Goal: Information Seeking & Learning: Find specific fact

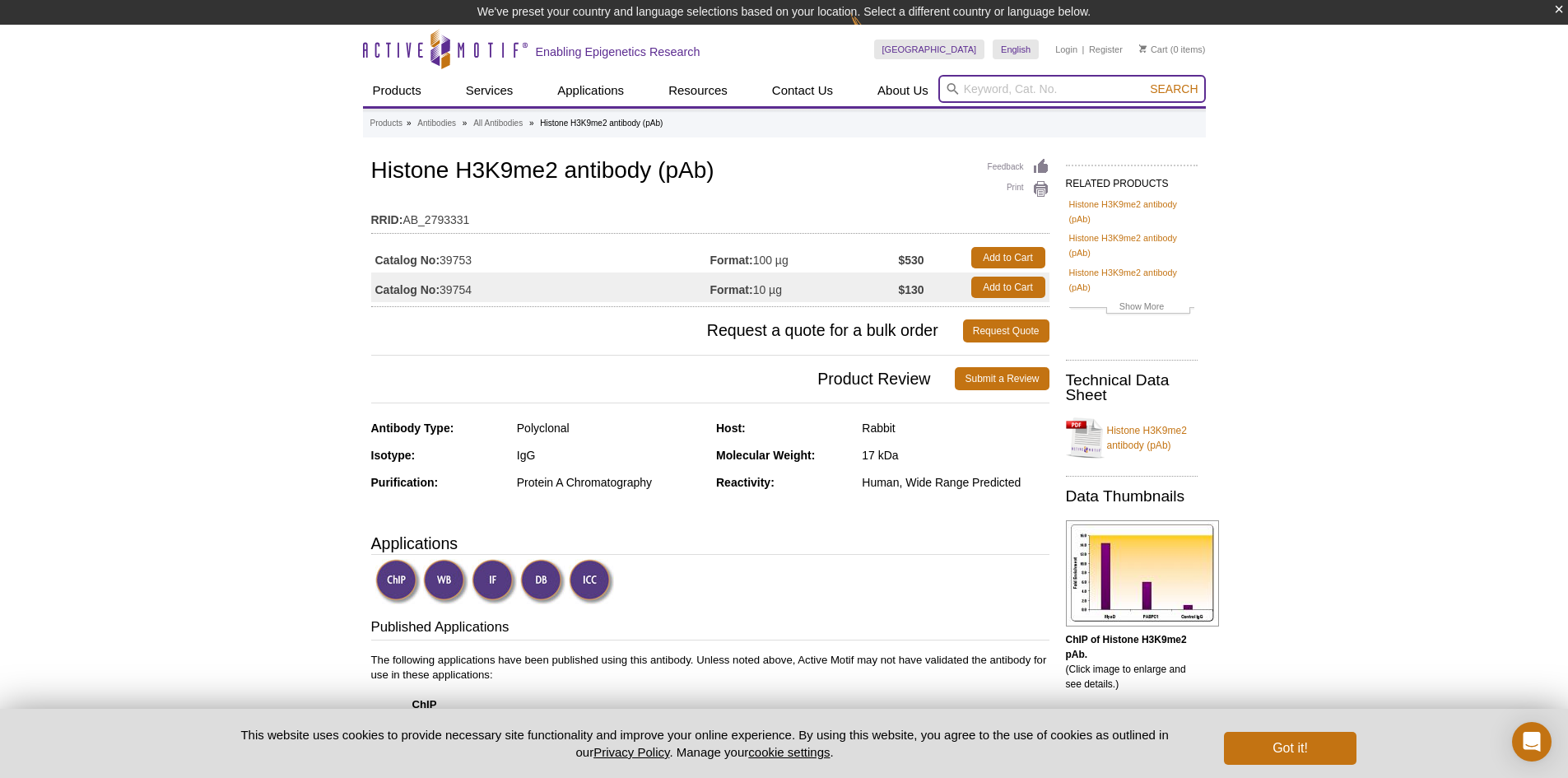
click at [992, 91] on input "search" at bounding box center [1072, 89] width 268 height 28
paste input "91335"
type input "91335"
click at [1145, 82] on button "Search" at bounding box center [1174, 89] width 57 height 15
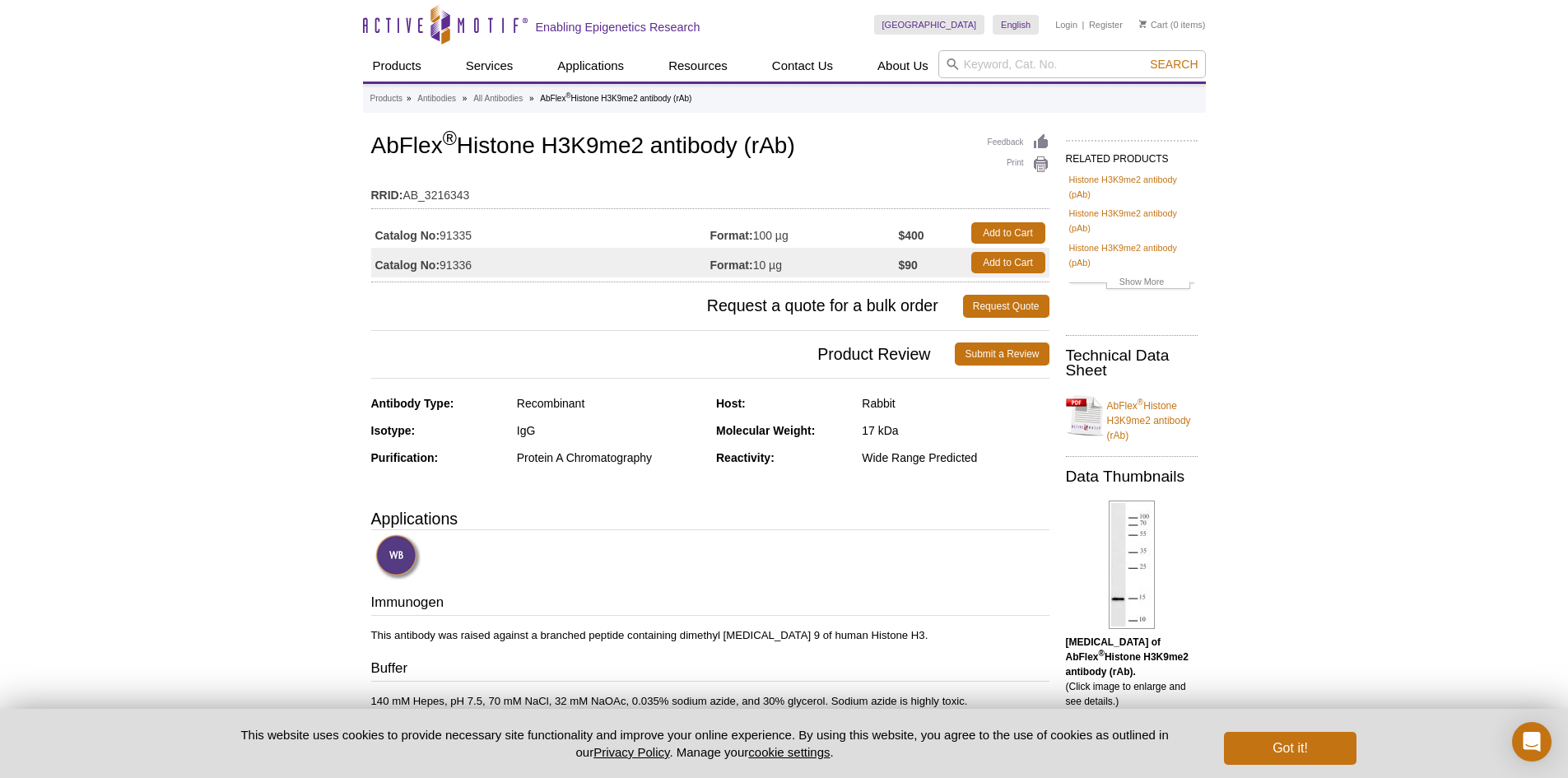
drag, startPoint x: 370, startPoint y: 143, endPoint x: 822, endPoint y: 154, distance: 452.1
copy h1 "AbFlex ® Histone H3K9me2 antibody (rAb)"
click at [1003, 68] on input "search" at bounding box center [1072, 64] width 268 height 28
paste input "AbFlex® Histone H3K9me2 antibody (rAb)"
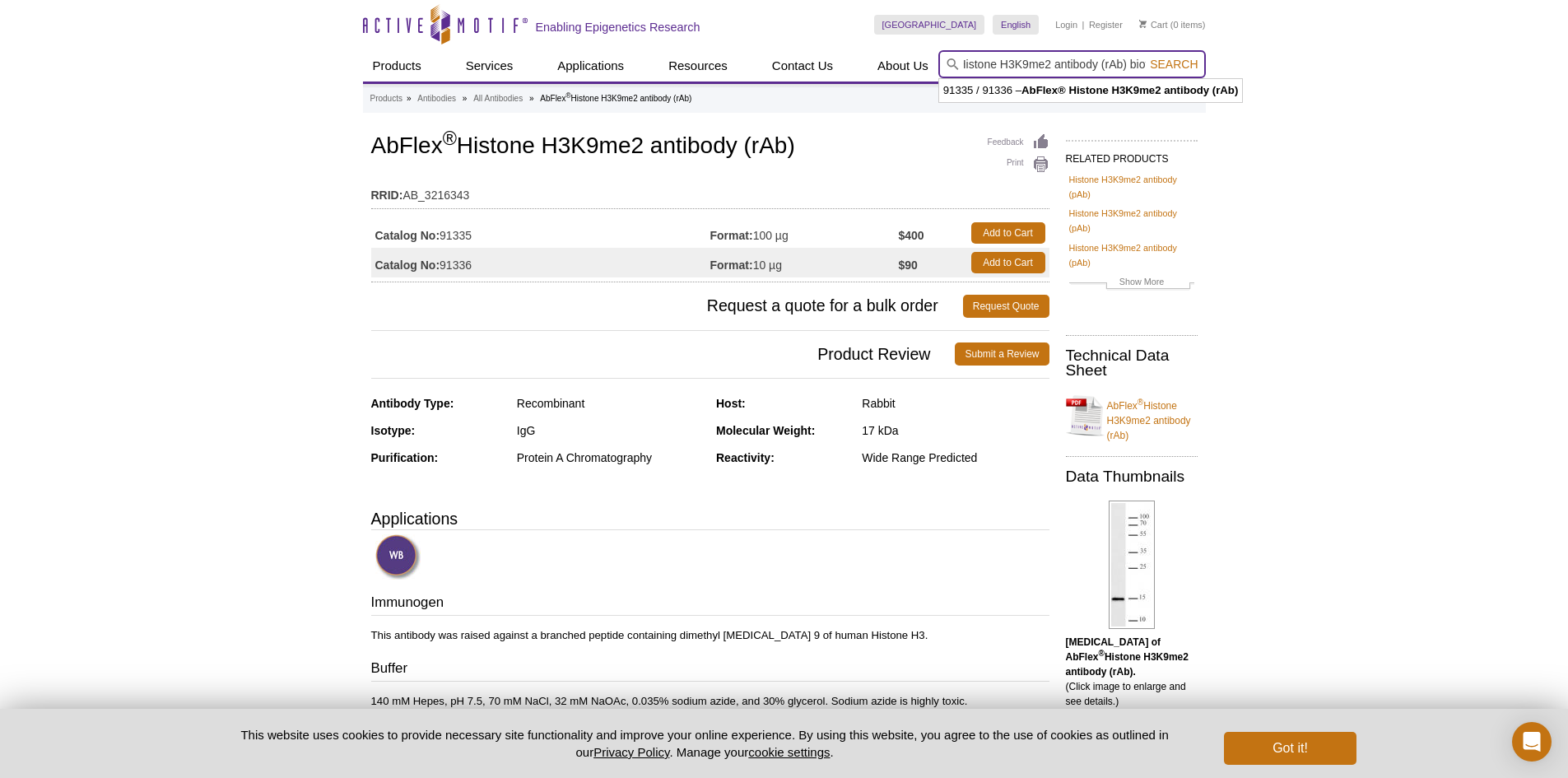
scroll to position [0, 57]
type input "AbFlex® Histone H3K9me2 antibody (rAb) biotinylated"
click at [1145, 57] on button "Search" at bounding box center [1174, 64] width 57 height 15
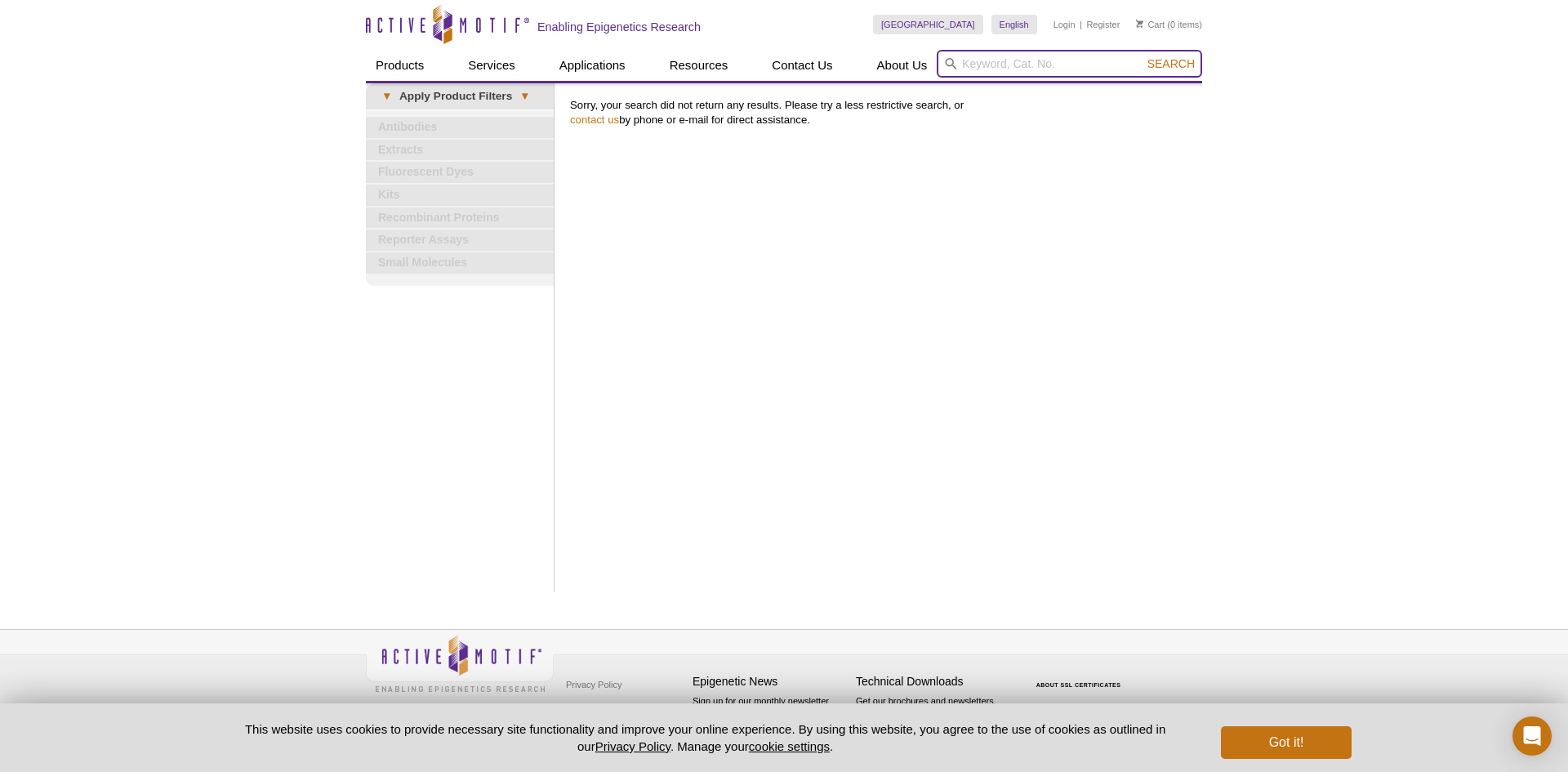
click at [986, 67] on input "search" at bounding box center [1069, 63] width 266 height 28
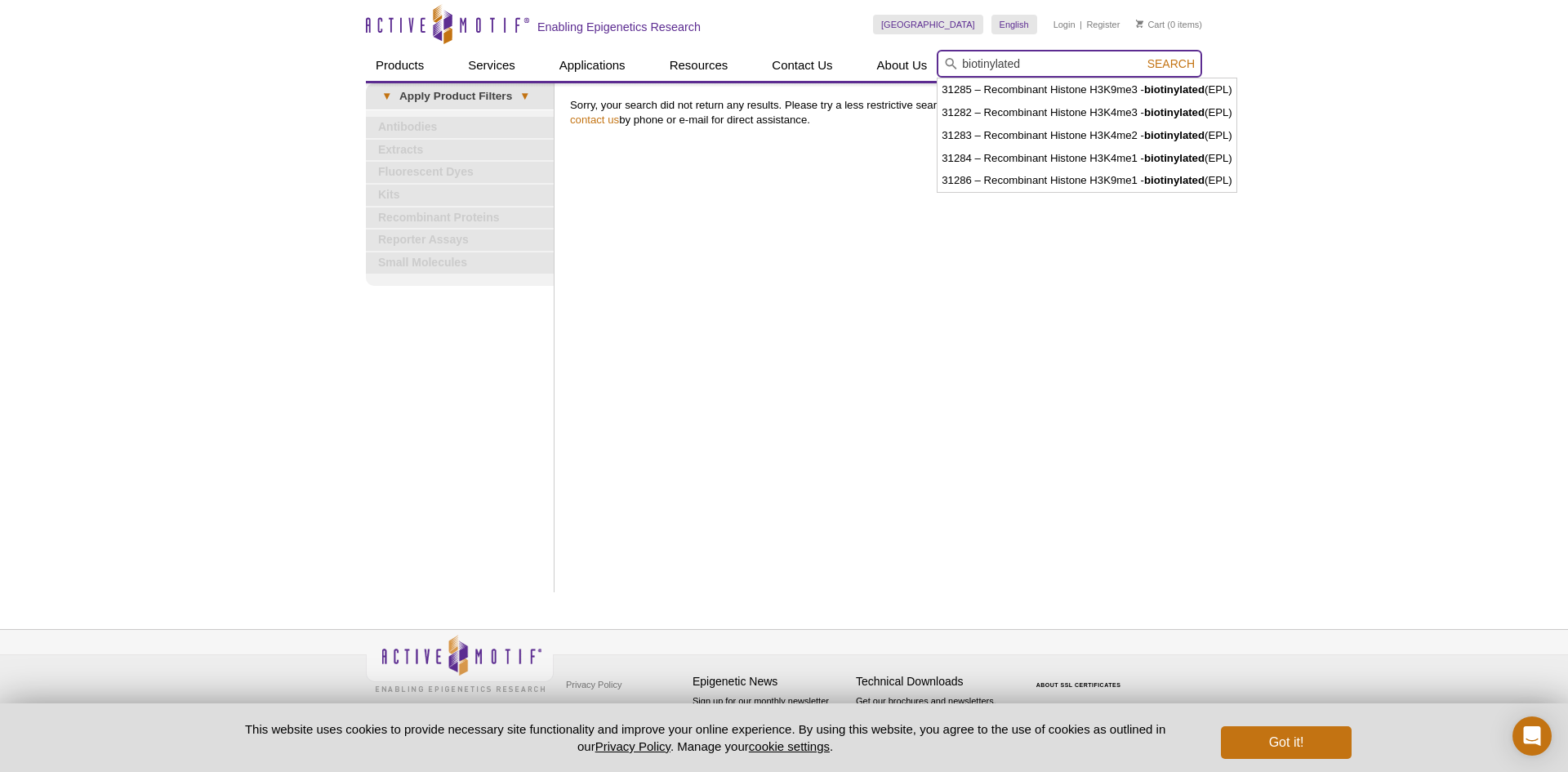
click at [963, 63] on input "biotinylated" at bounding box center [1069, 63] width 266 height 28
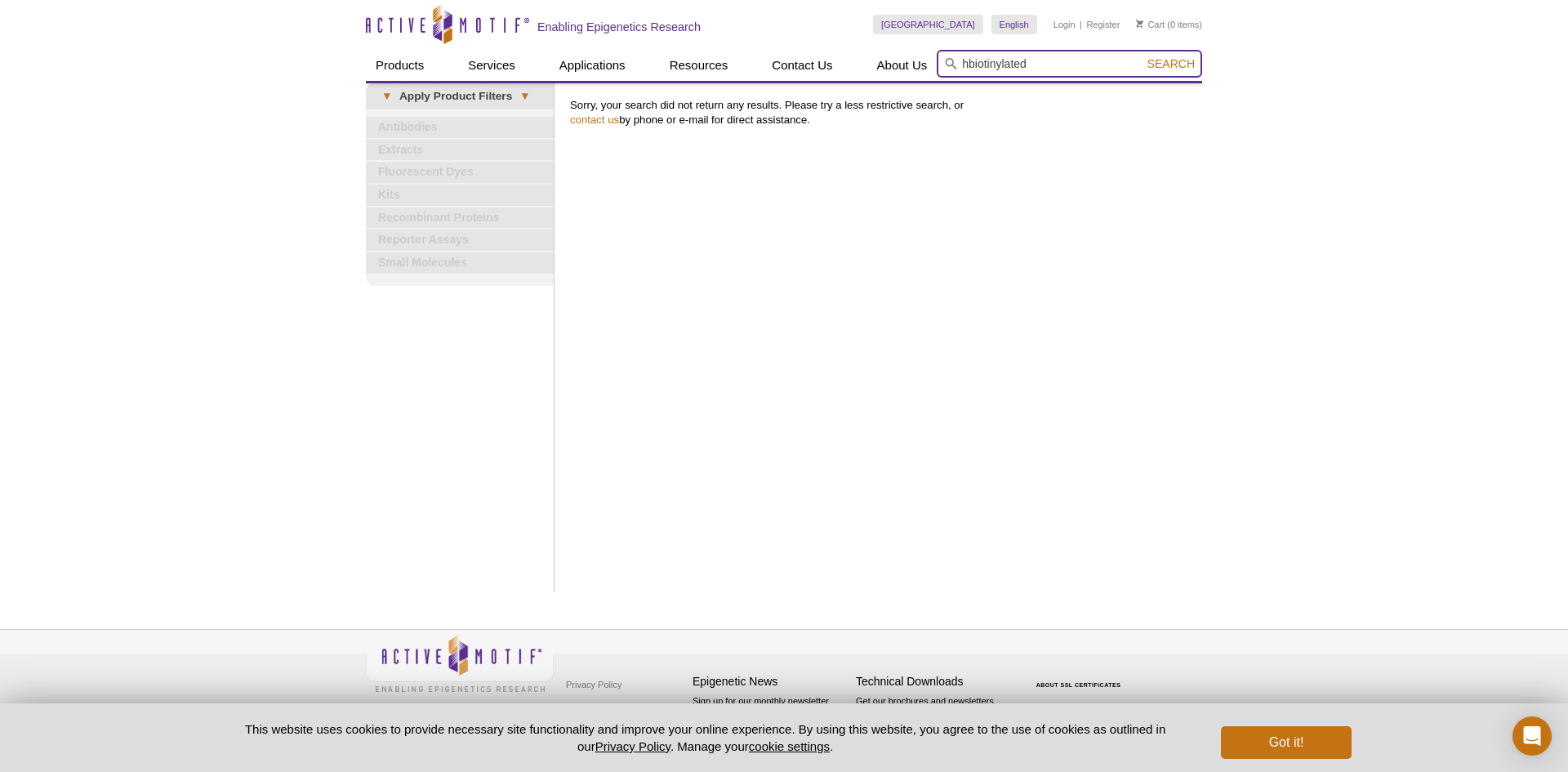
click at [969, 63] on input "hbiotinylated" at bounding box center [1069, 63] width 266 height 28
click at [967, 63] on input "h biotinylated" at bounding box center [1069, 63] width 266 height 28
type input "h3k9me2 biotinylated"
click at [1143, 56] on button "Search" at bounding box center [1171, 63] width 57 height 15
click at [1181, 57] on span "Search" at bounding box center [1170, 63] width 47 height 13
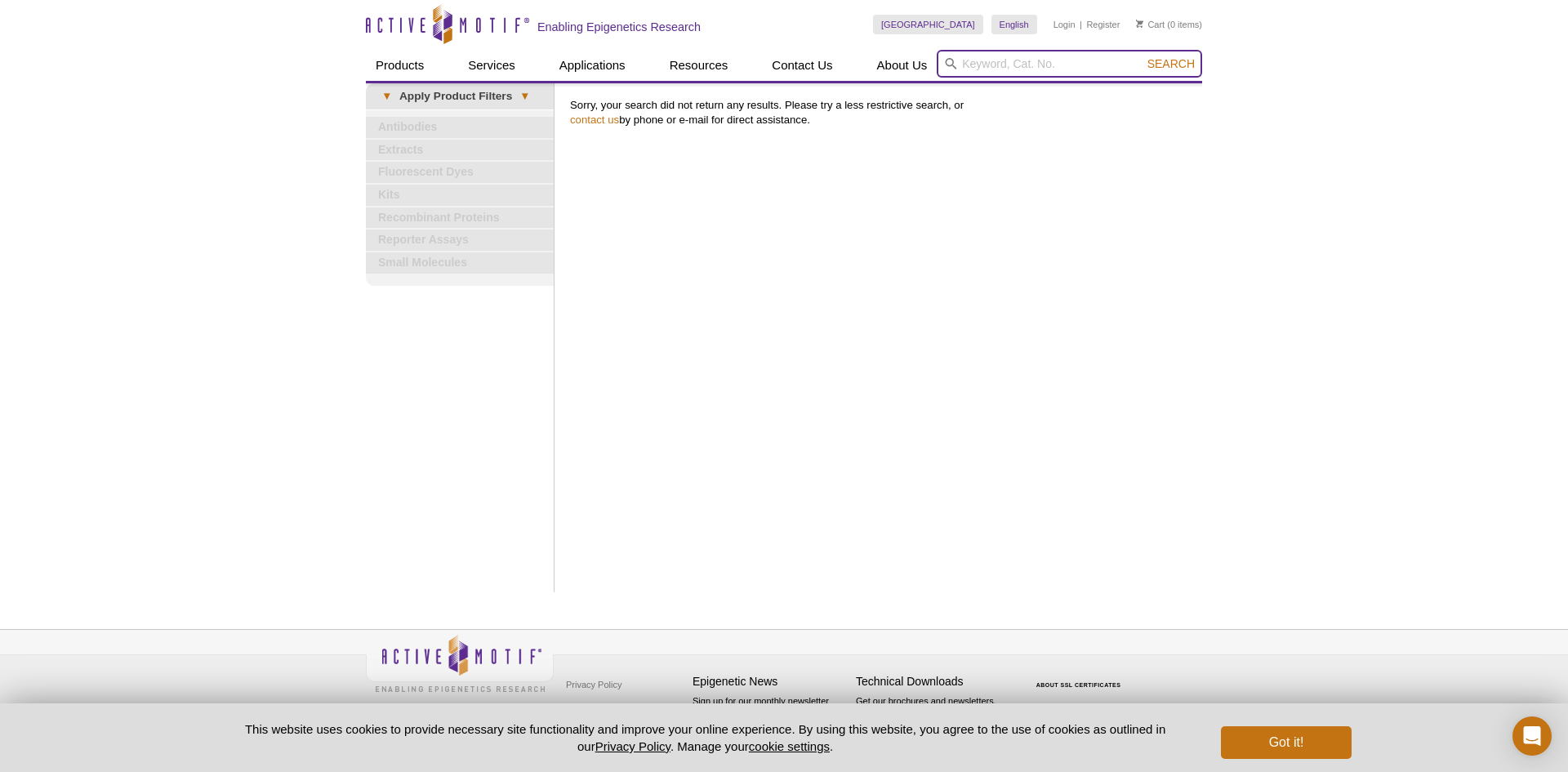
click at [1000, 62] on input "search" at bounding box center [1069, 63] width 266 height 28
type input "biotinylated"
click at [1143, 56] on button "Search" at bounding box center [1171, 63] width 57 height 15
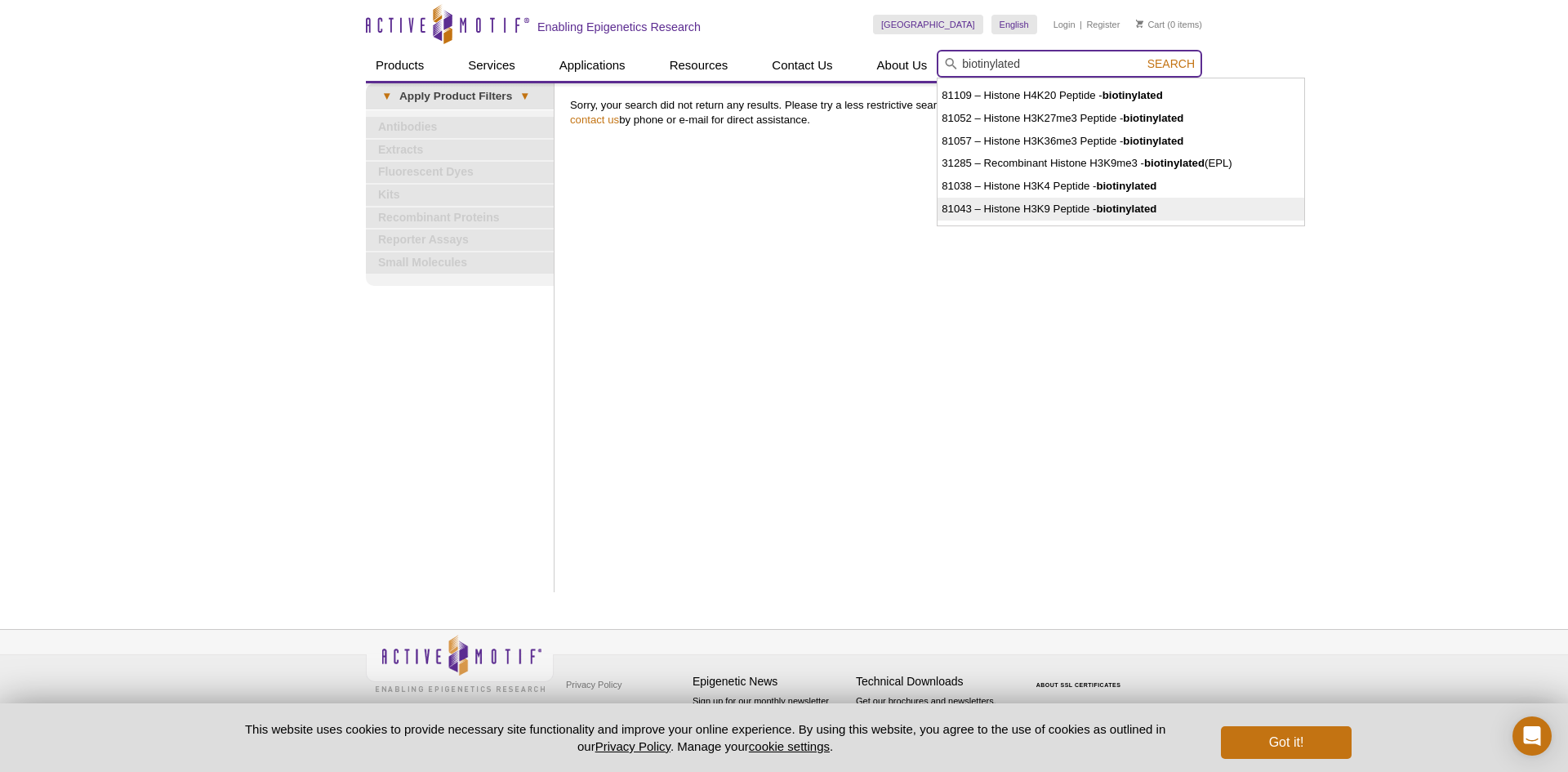
scroll to position [24, 0]
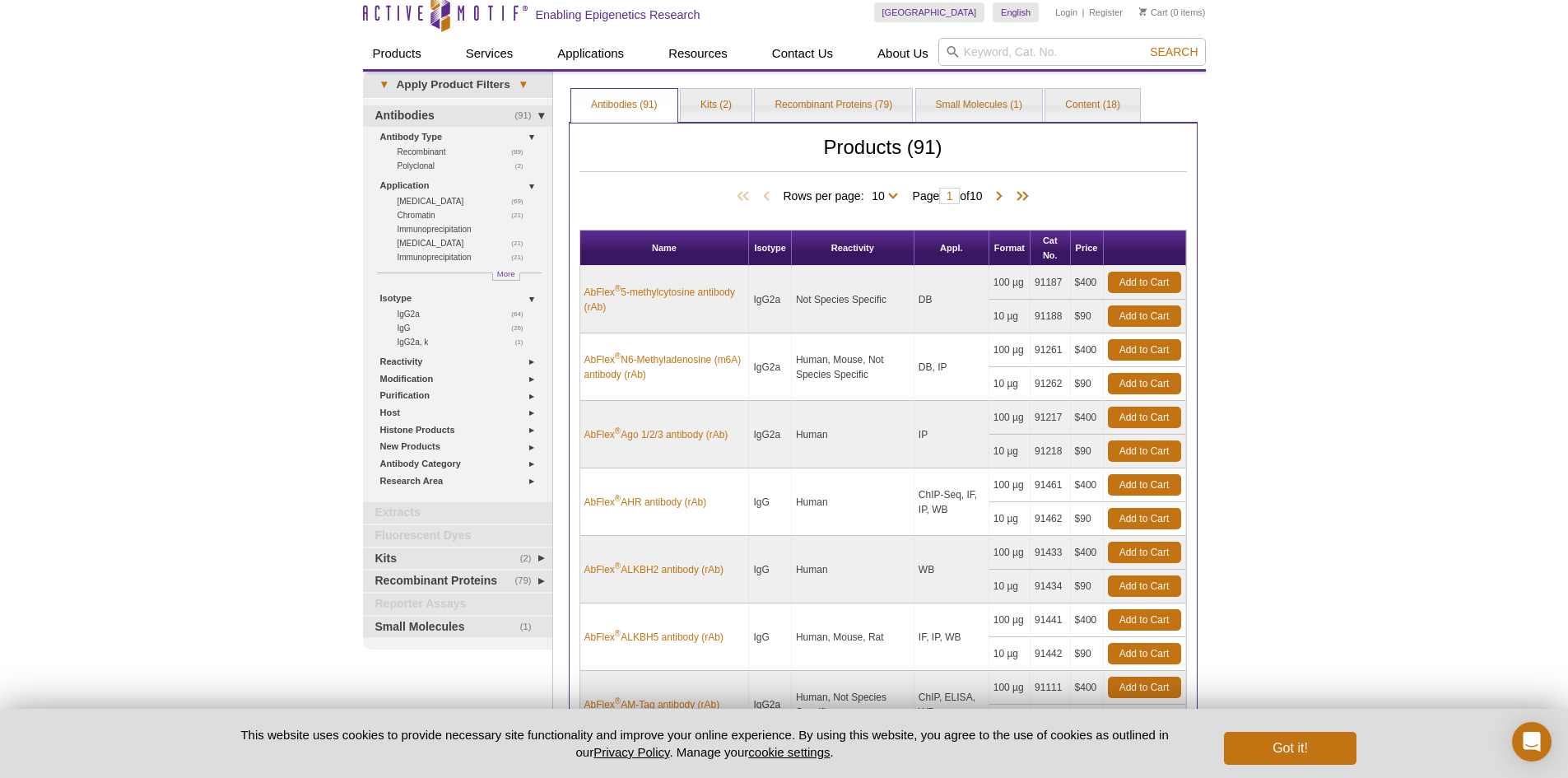
scroll to position [13, 0]
click at [1567, 198] on html "Active Motif Logo Enabling Epigenetics Research 0 Search Skip to content Active…" at bounding box center [784, 605] width 1568 height 1235
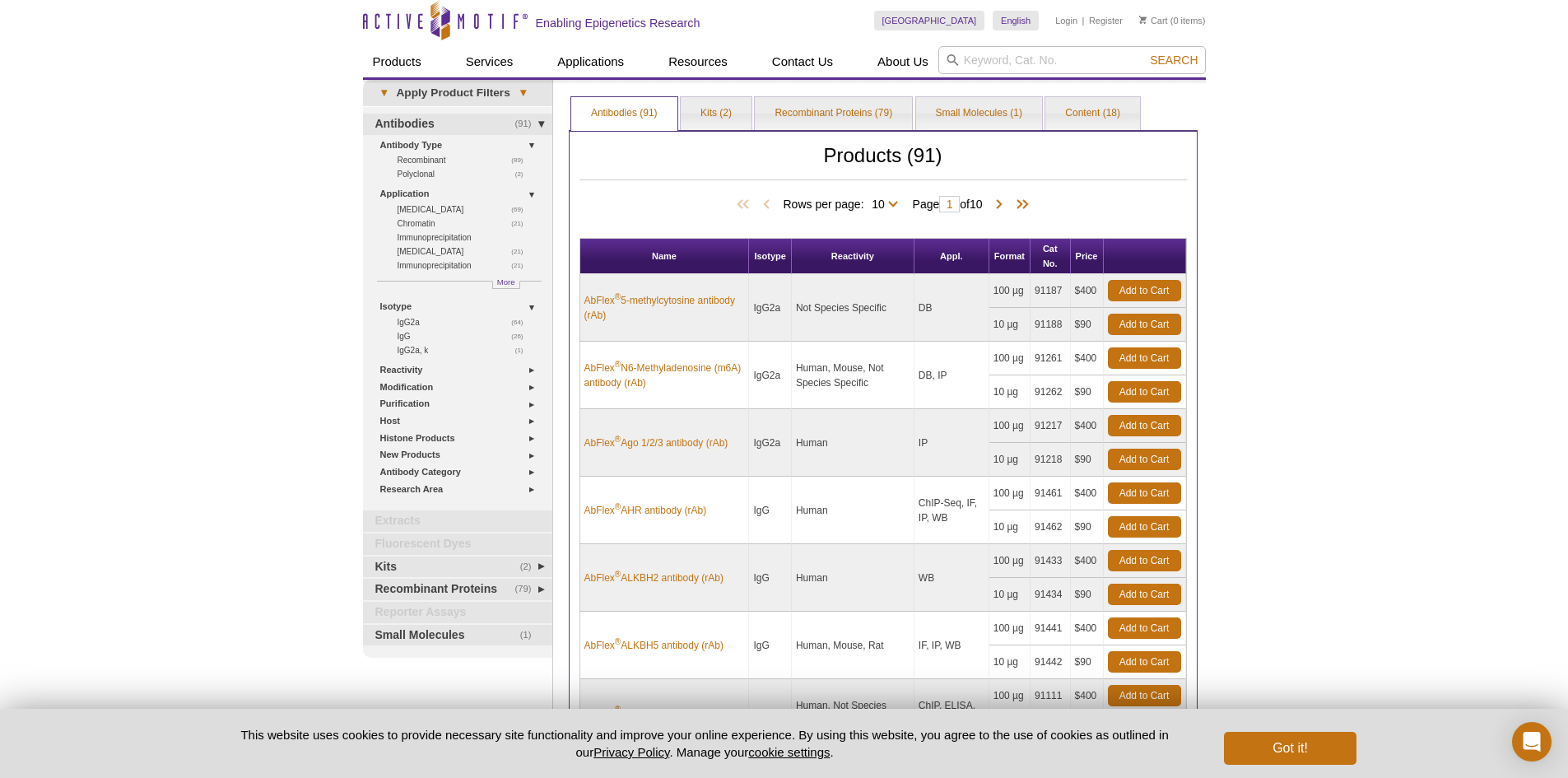
scroll to position [0, 0]
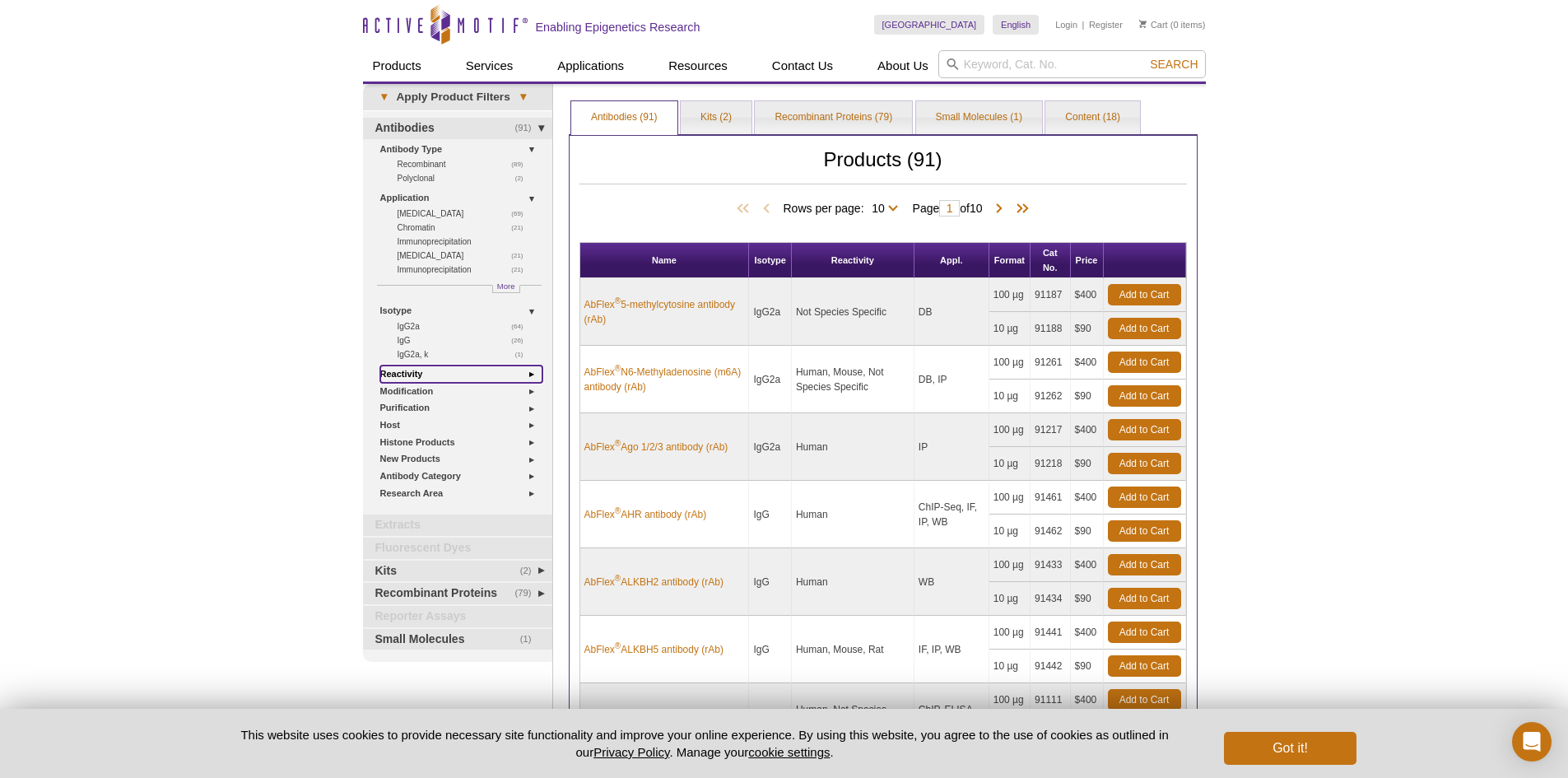
click at [531, 375] on link "Reactivity" at bounding box center [461, 374] width 162 height 18
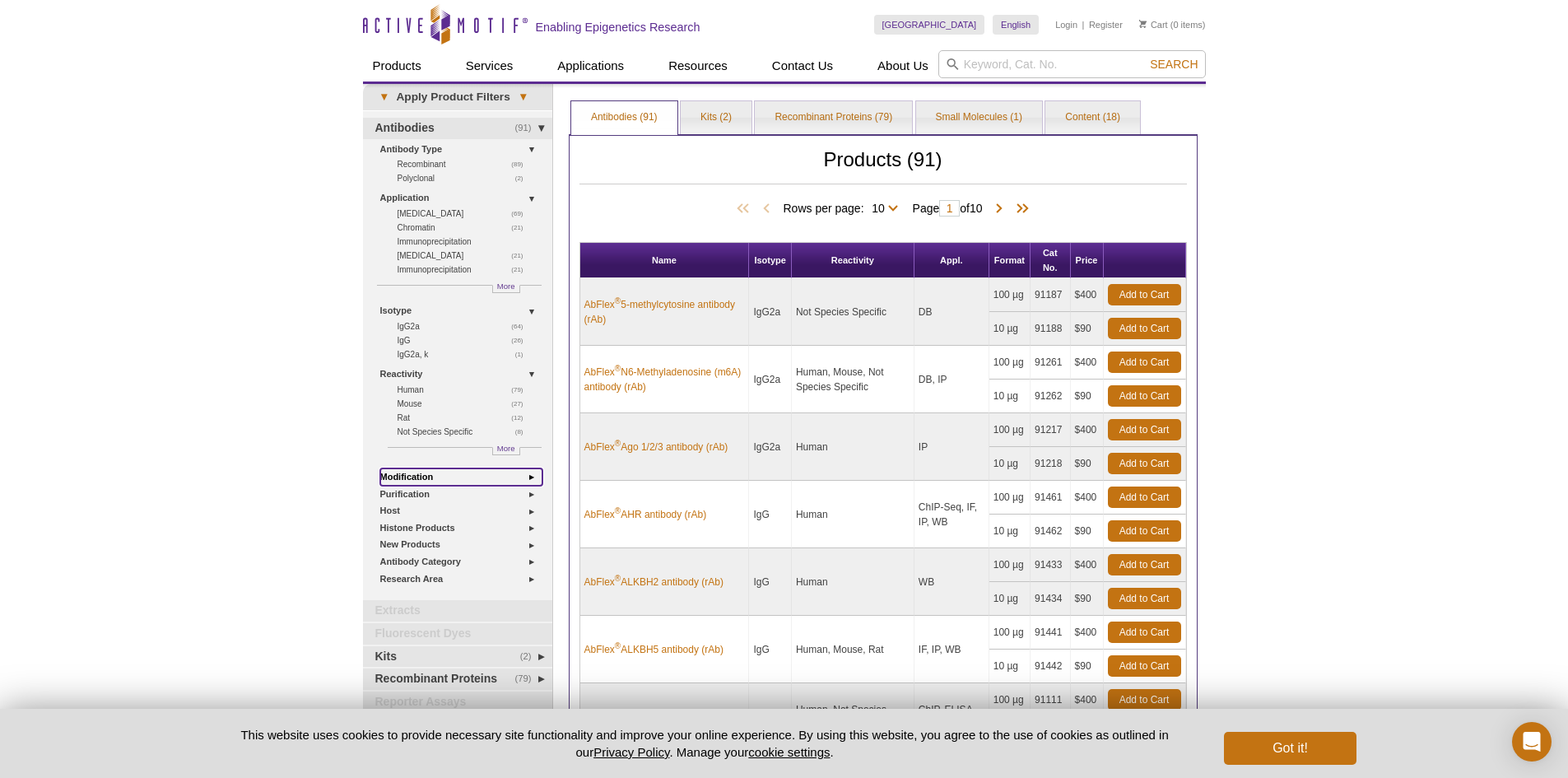
click at [530, 478] on link "Modification" at bounding box center [461, 477] width 162 height 18
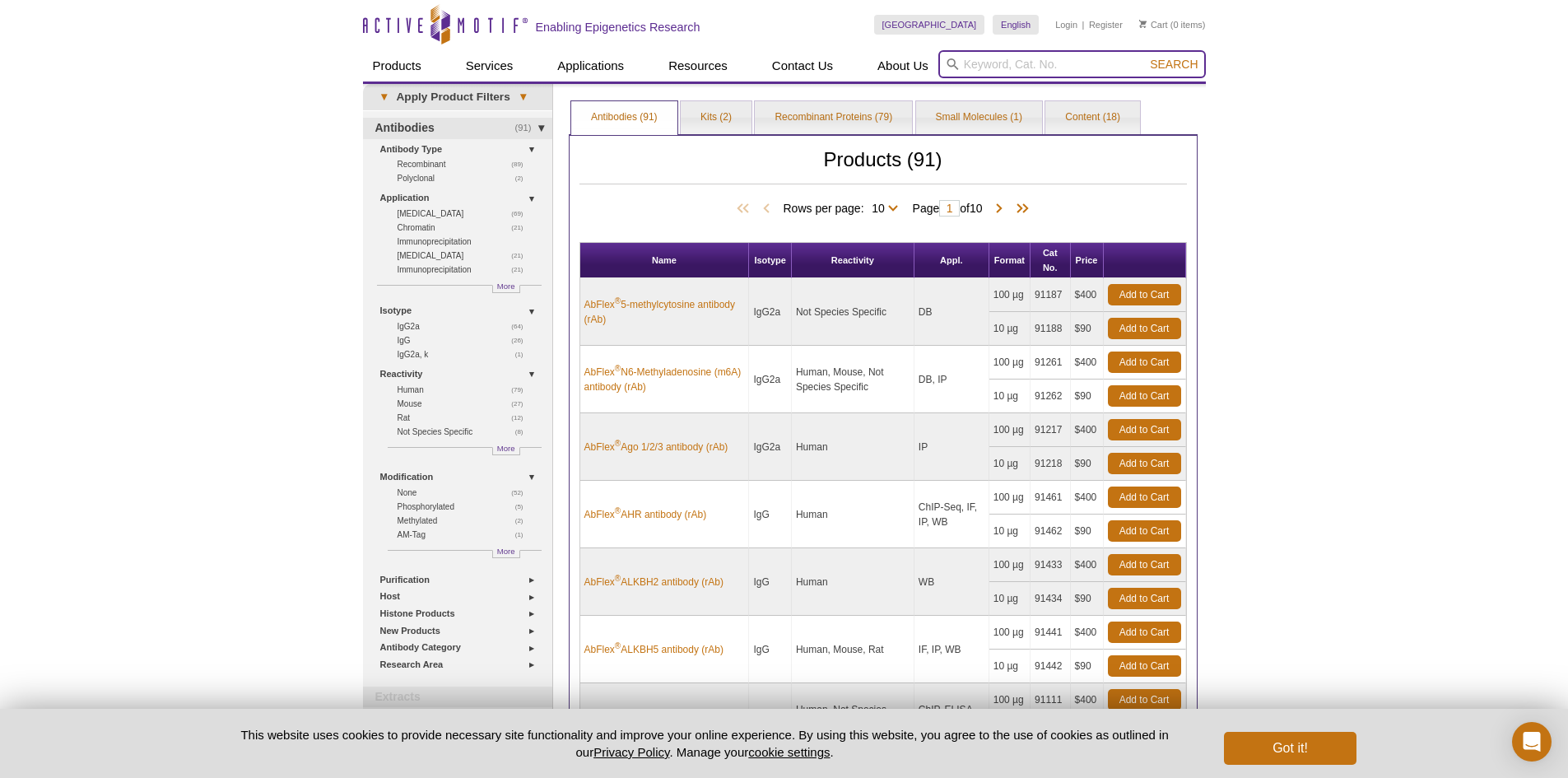
click at [1015, 62] on input "search" at bounding box center [1072, 64] width 268 height 28
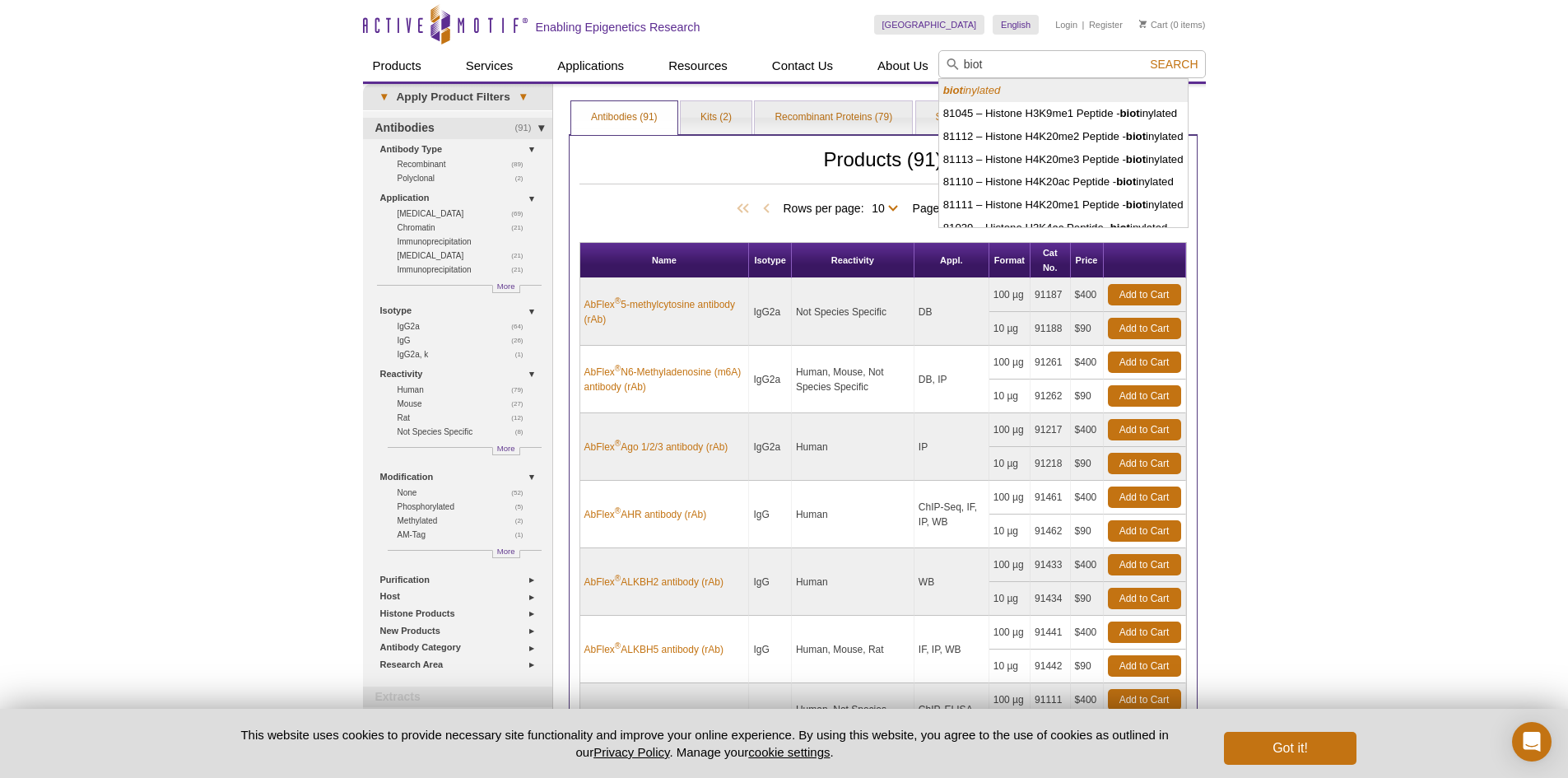
click at [974, 91] on icon "biot inylated" at bounding box center [972, 90] width 57 height 12
type input "biotinylated"
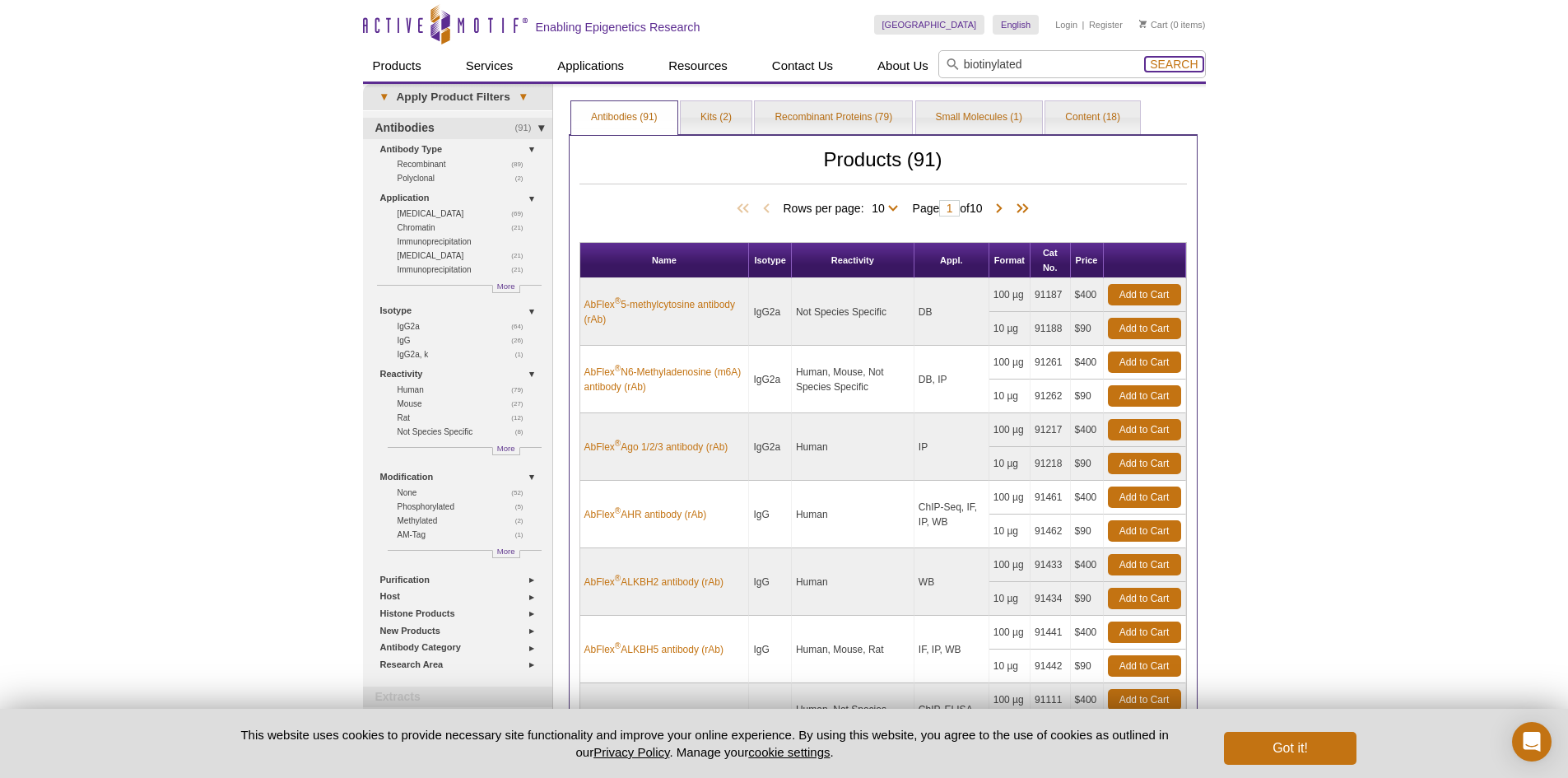
click at [1168, 62] on span "Search" at bounding box center [1173, 64] width 47 height 13
drag, startPoint x: 1294, startPoint y: 770, endPoint x: 1282, endPoint y: 764, distance: 13.4
click at [1294, 771] on pint-cookie-banner "This website uses cookies to provide necessary site functionality and improve y…" at bounding box center [784, 743] width 1568 height 70
click at [1281, 760] on button "Got it!" at bounding box center [1290, 748] width 132 height 33
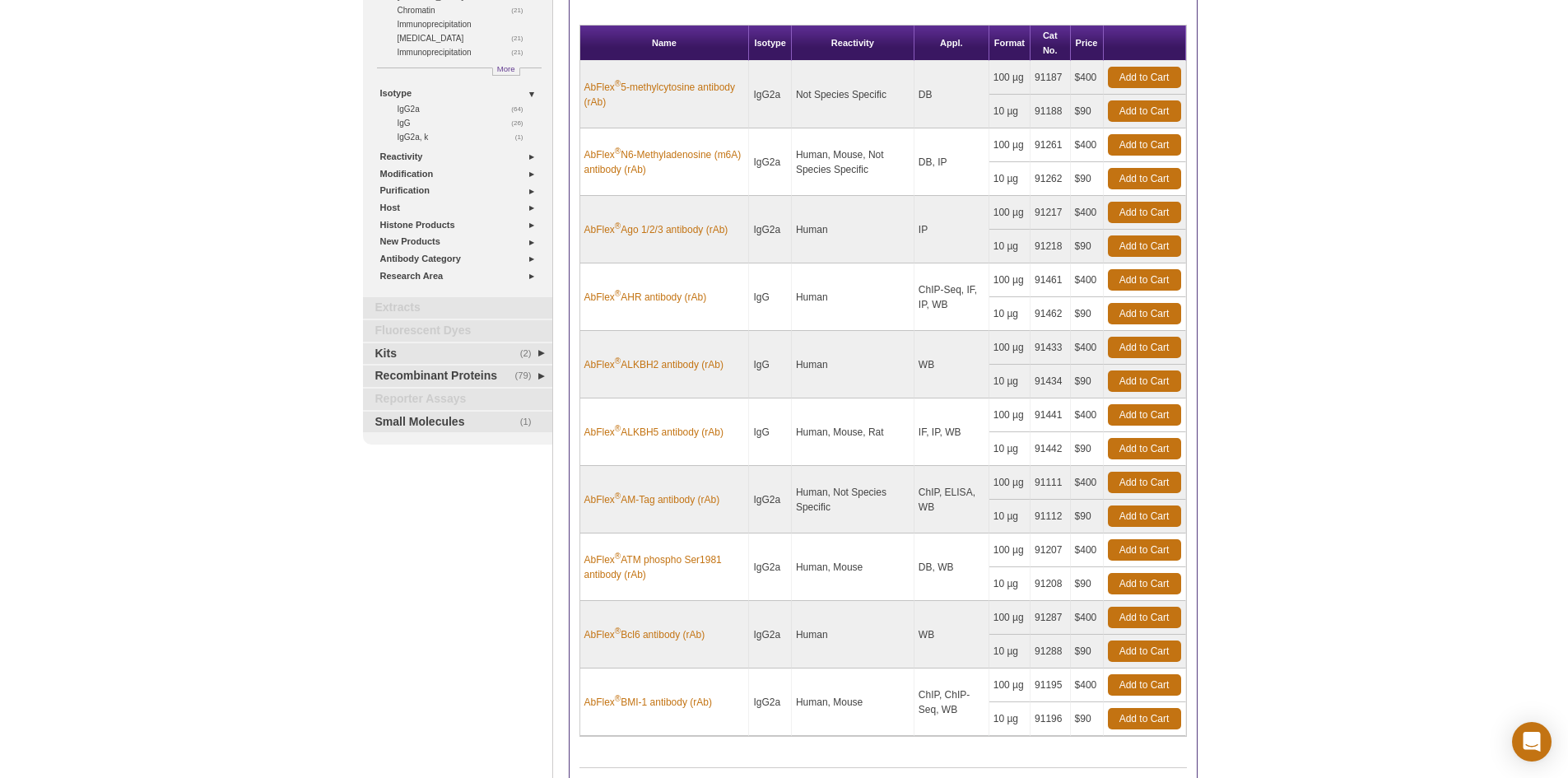
scroll to position [219, 0]
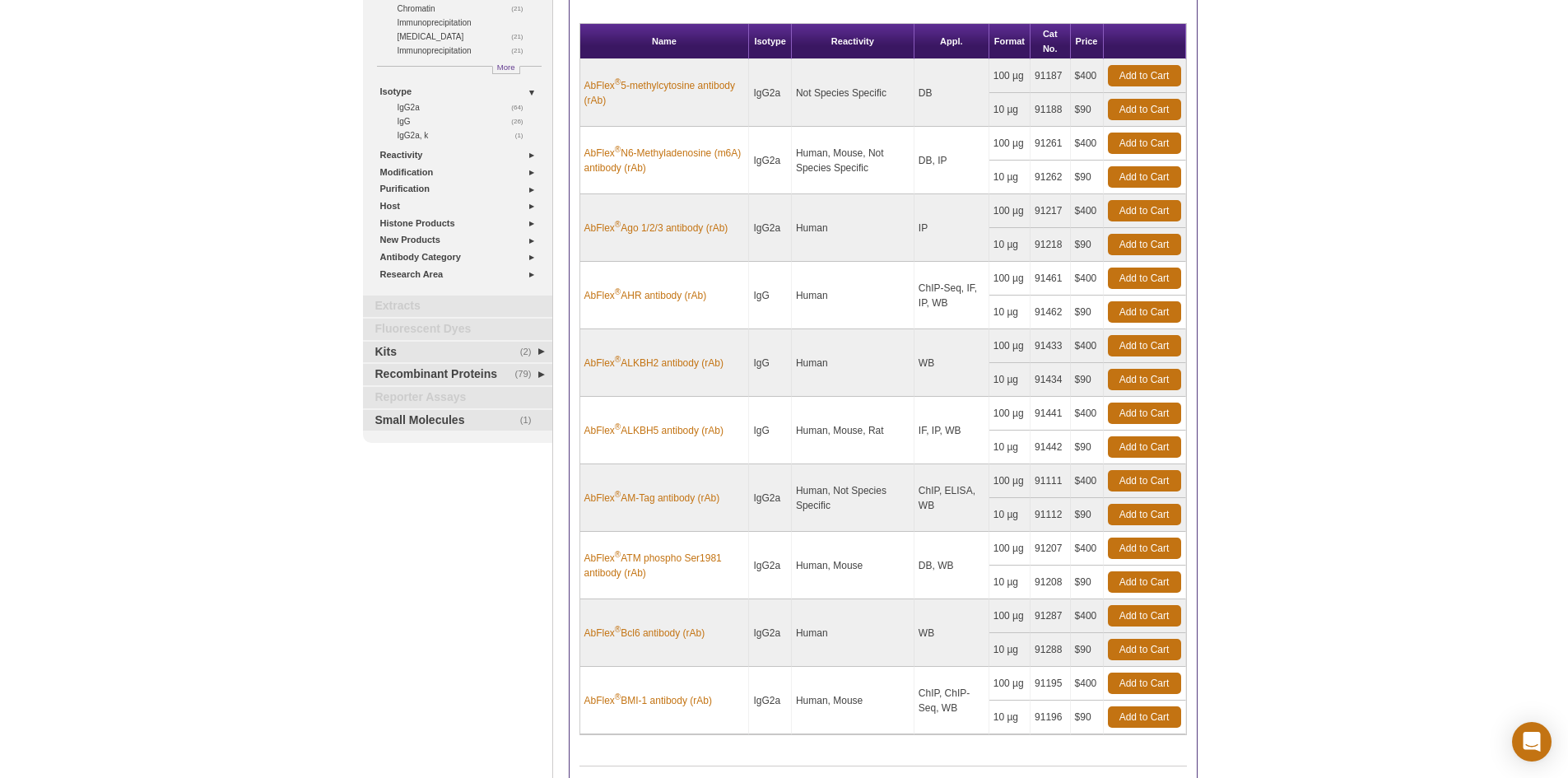
drag, startPoint x: 1577, startPoint y: 357, endPoint x: 1570, endPoint y: 490, distance: 133.2
click at [1567, 490] on html "Active Motif Logo Enabling Epigenetics Research 0 Search Skip to content Active…" at bounding box center [784, 399] width 1568 height 1235
click at [528, 172] on link "Modification" at bounding box center [461, 172] width 162 height 18
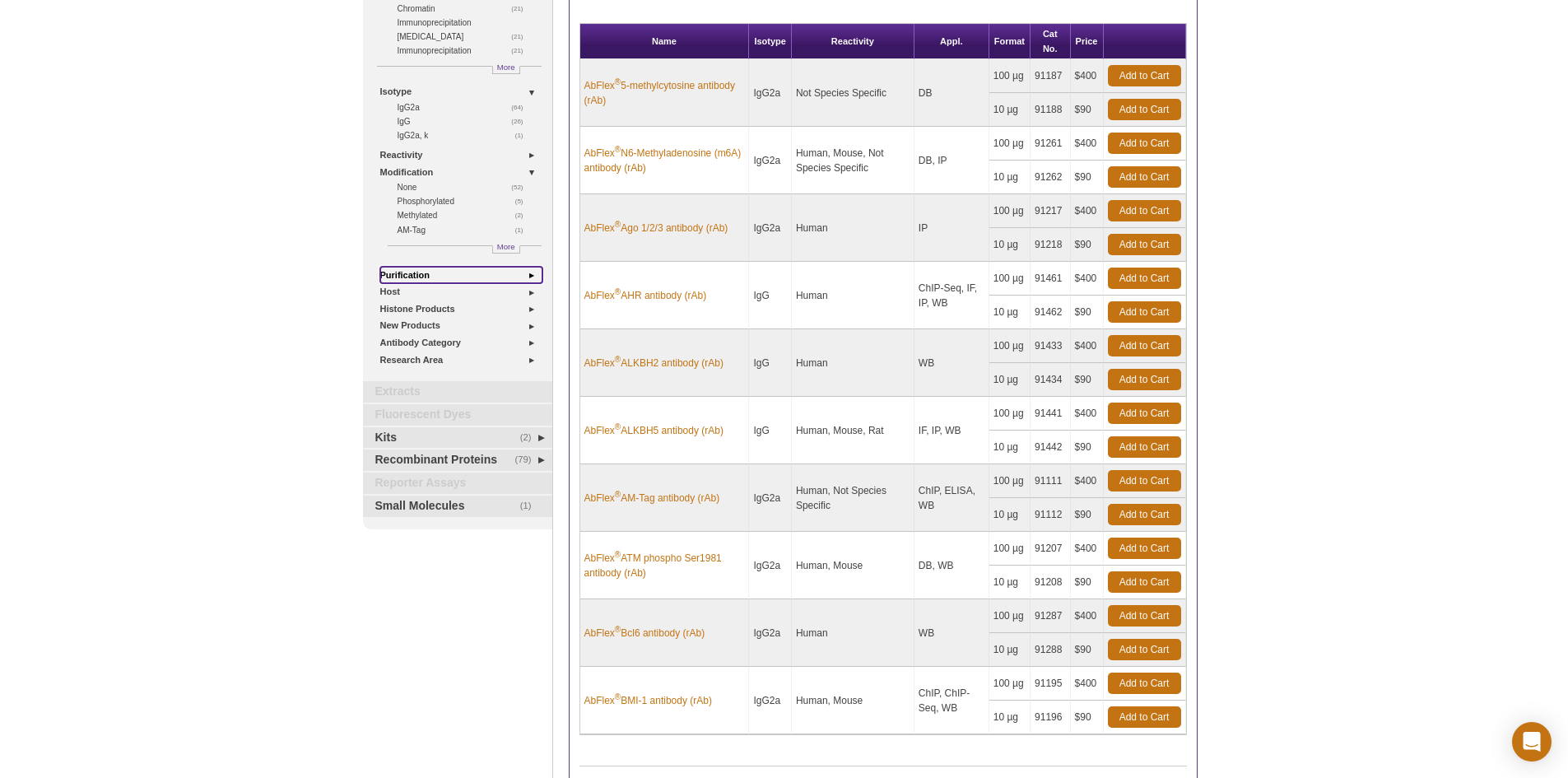
click at [529, 275] on link "Purification" at bounding box center [461, 275] width 162 height 18
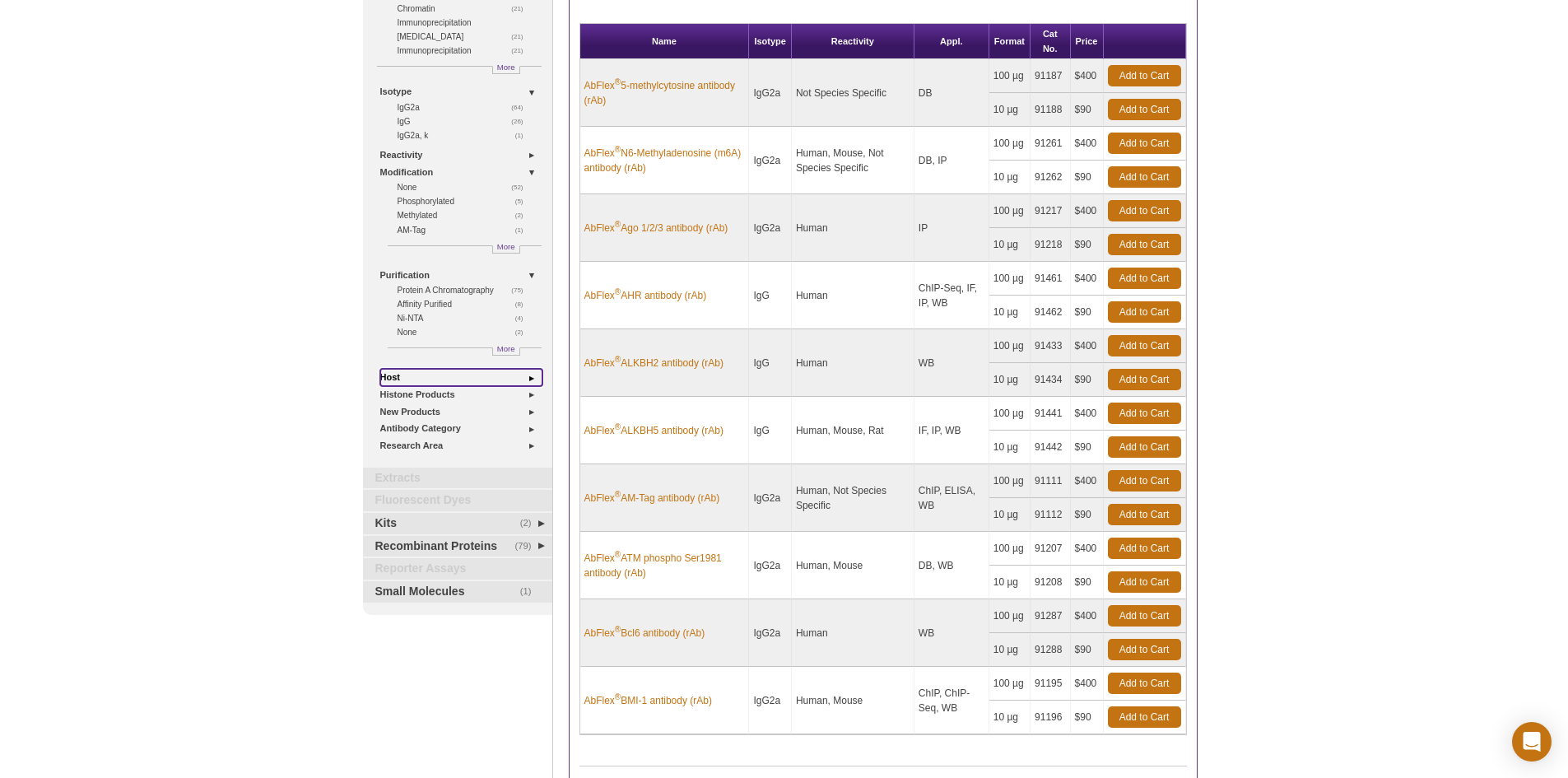
click at [529, 377] on link "Host" at bounding box center [461, 377] width 162 height 18
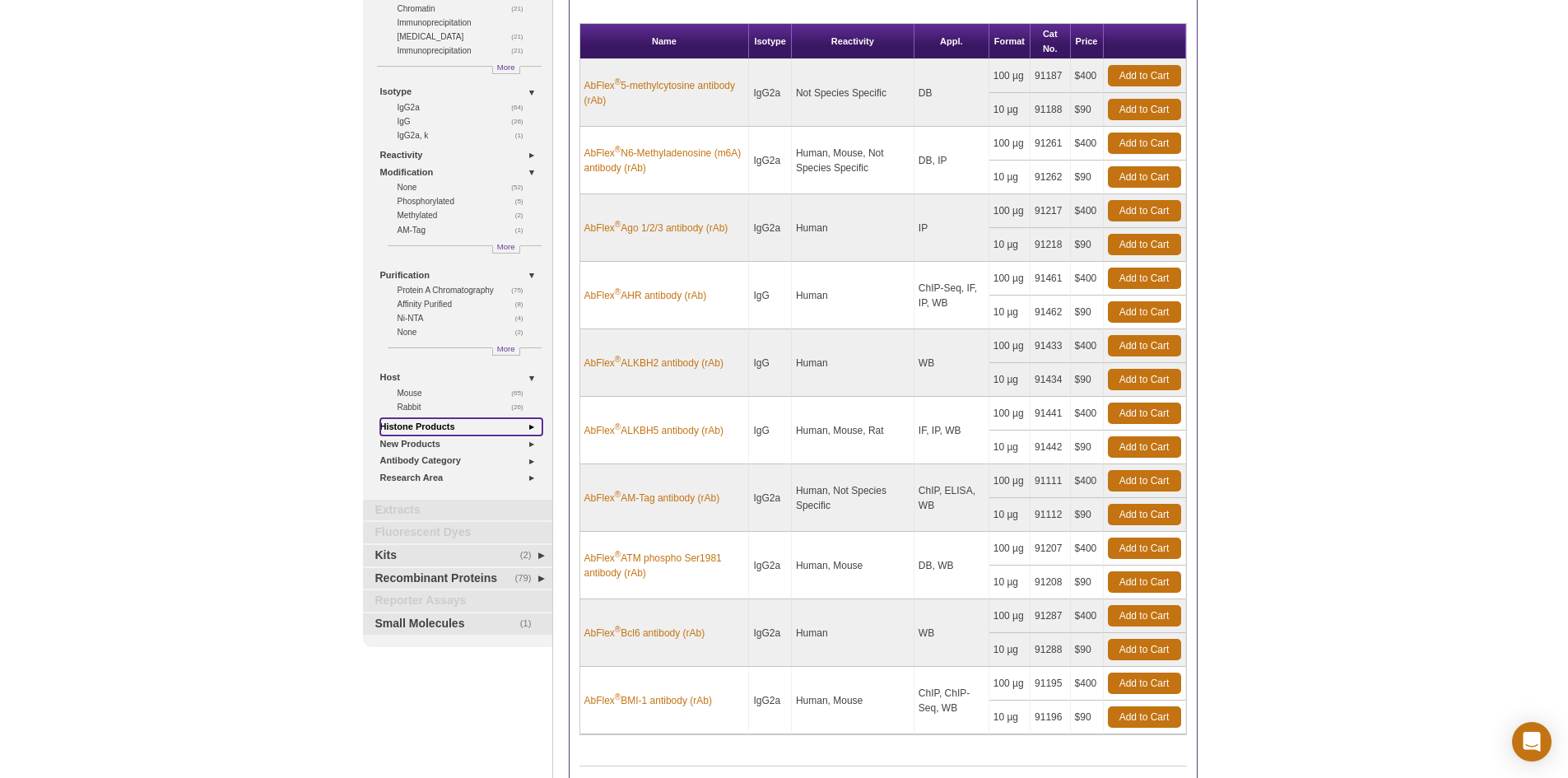
click at [530, 423] on link "Histone Products" at bounding box center [461, 427] width 162 height 18
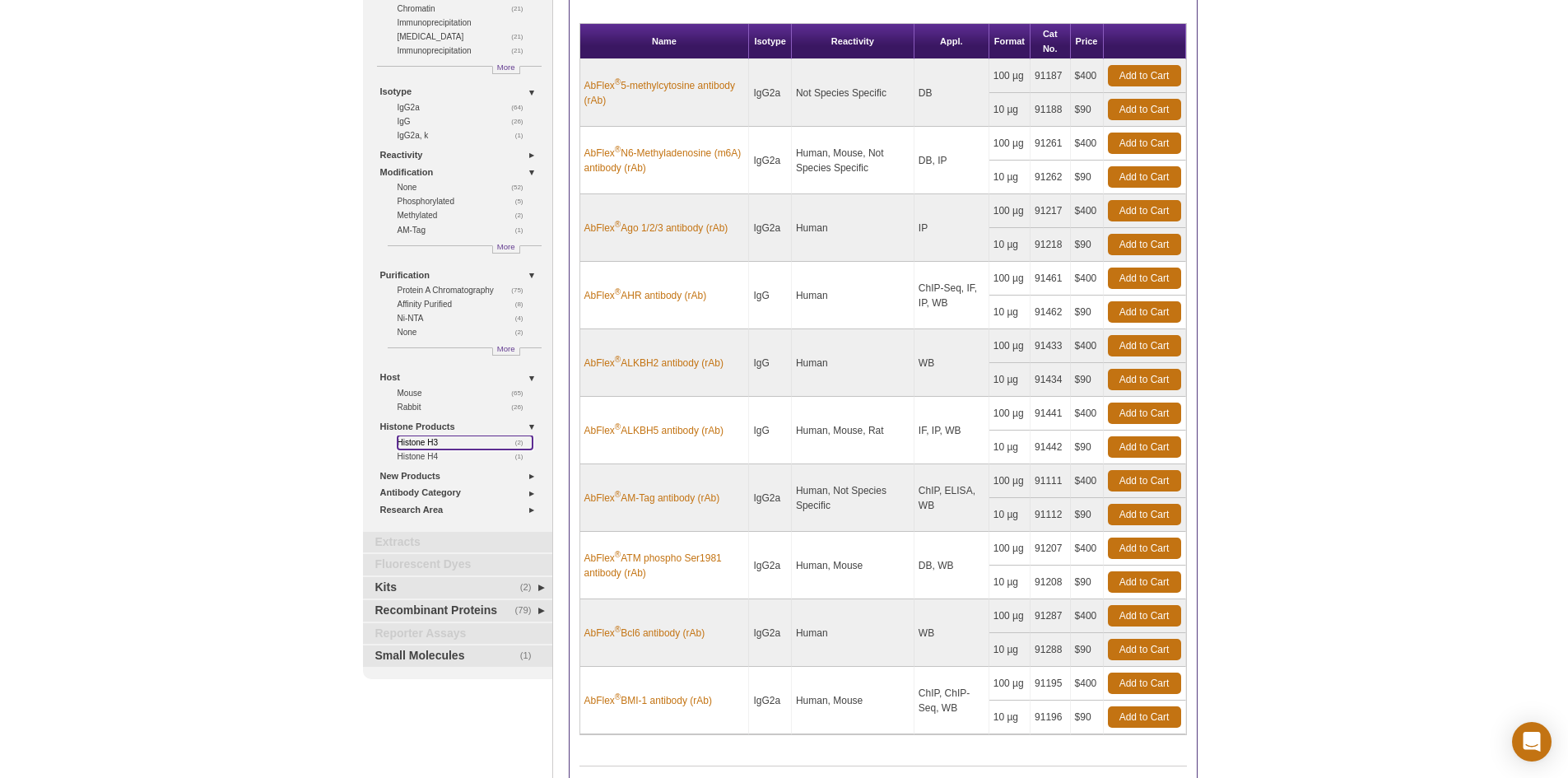
click at [422, 441] on link "(2) Histone H3" at bounding box center [465, 442] width 135 height 14
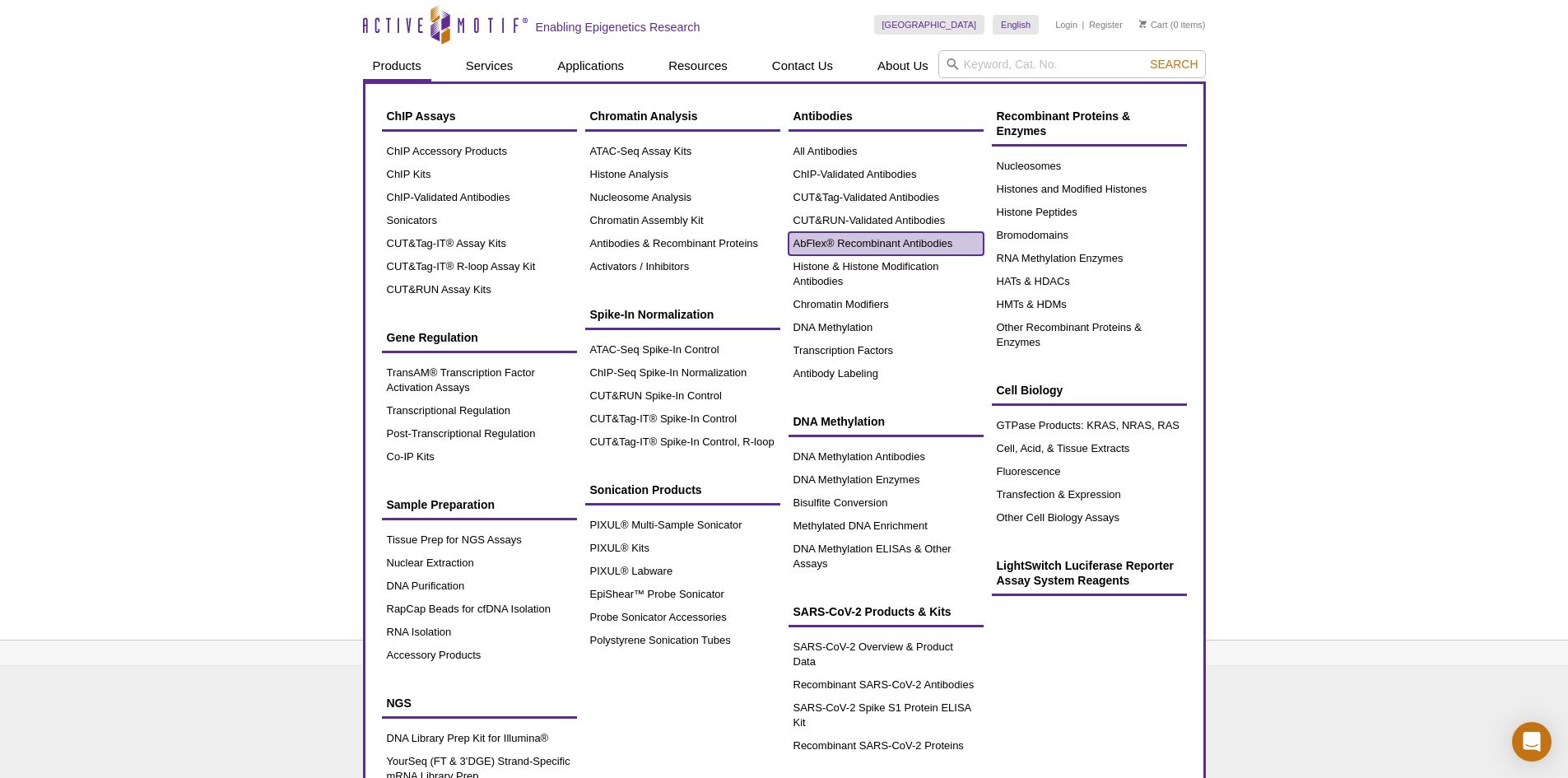
click at [835, 244] on link "AbFlex® Recombinant Antibodies" at bounding box center [886, 243] width 195 height 23
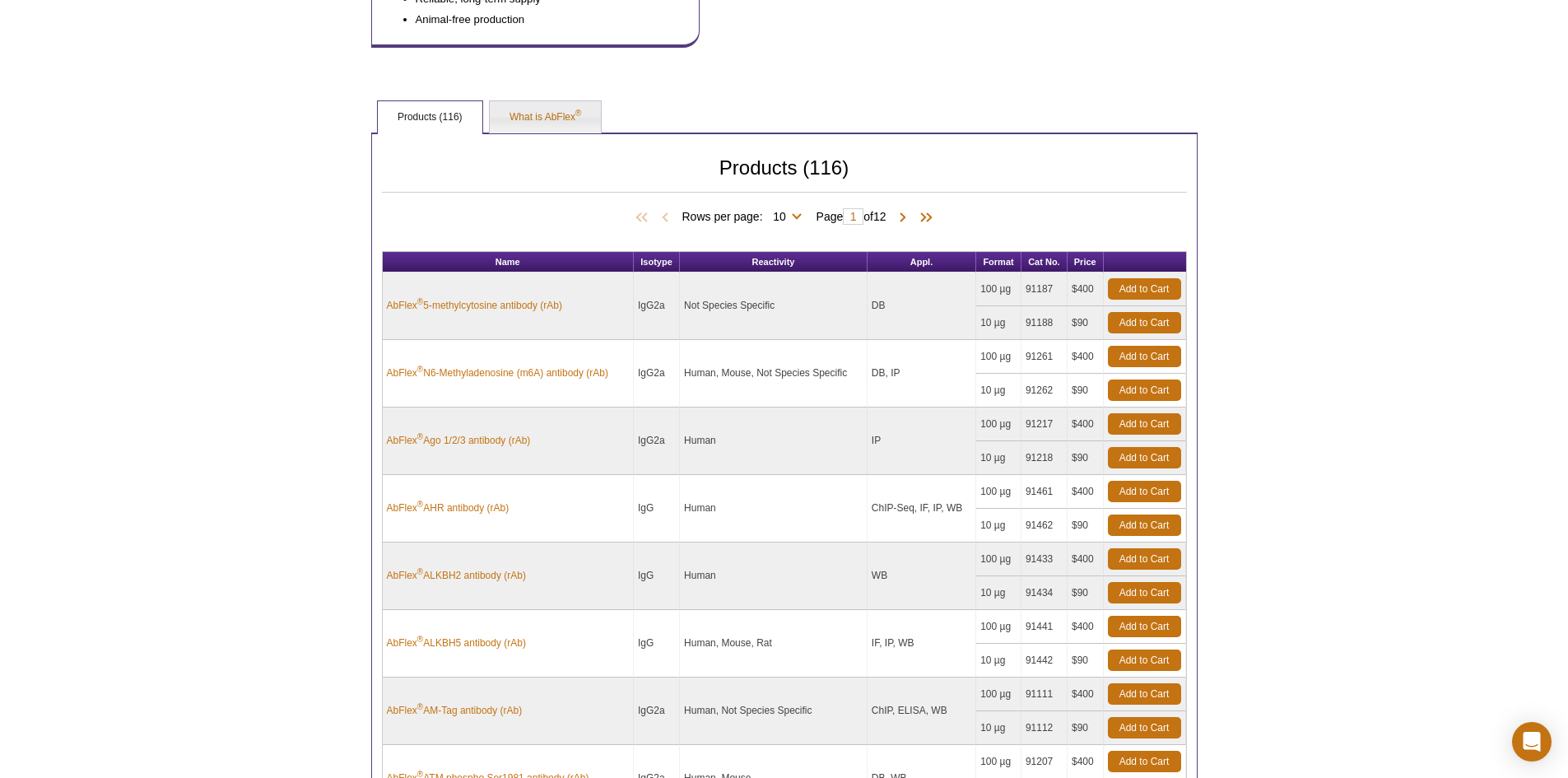
scroll to position [440, 0]
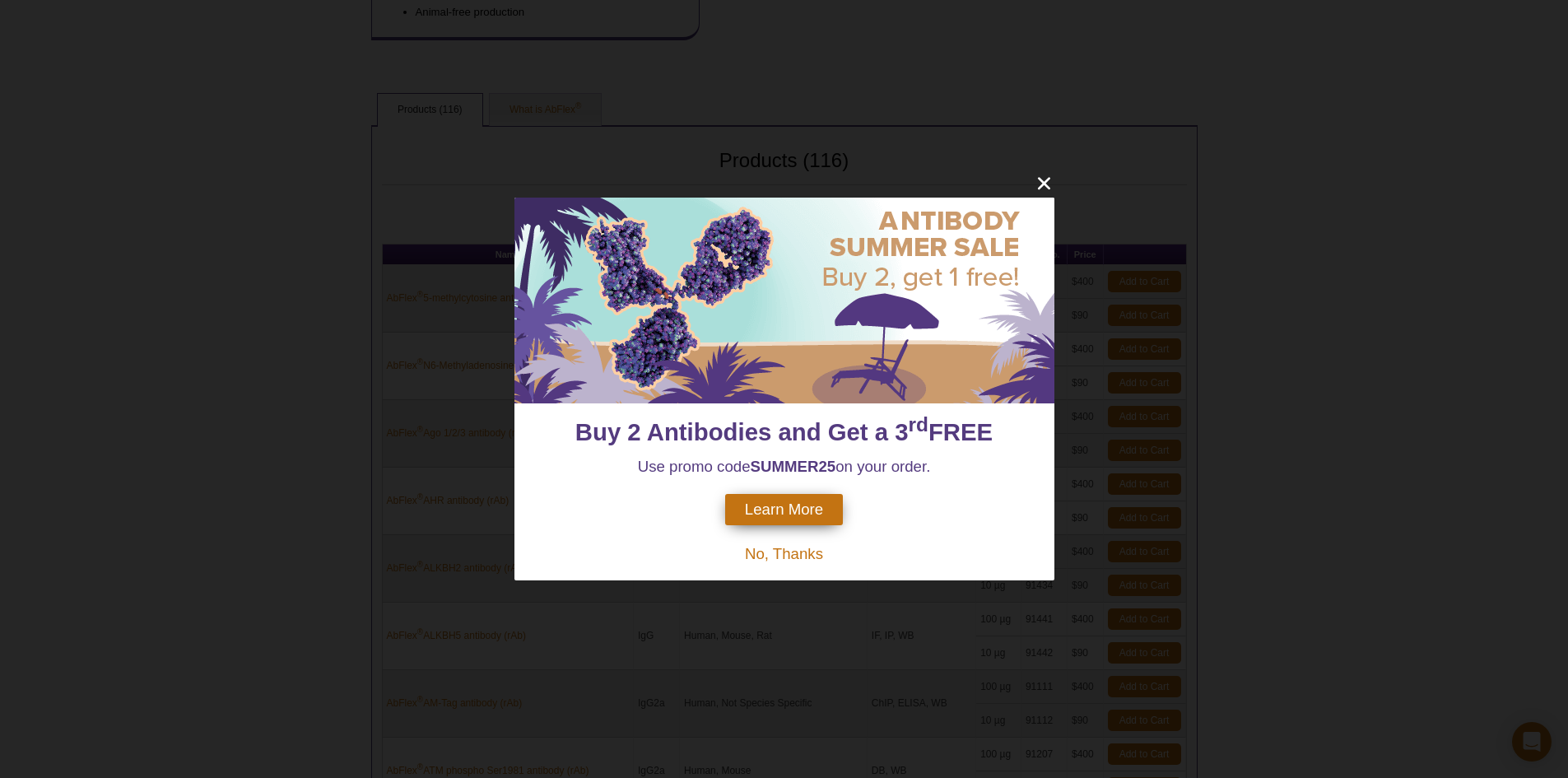
drag, startPoint x: 1576, startPoint y: 143, endPoint x: 1202, endPoint y: 521, distance: 531.8
click at [1567, 342] on html "Buy 2 Antibodies and Get a 3 rd FREE Use promo code SUMMER25 on your order. Lea…" at bounding box center [784, 389] width 1568 height 1665
click at [830, 518] on div "Learn More" at bounding box center [784, 510] width 118 height 32
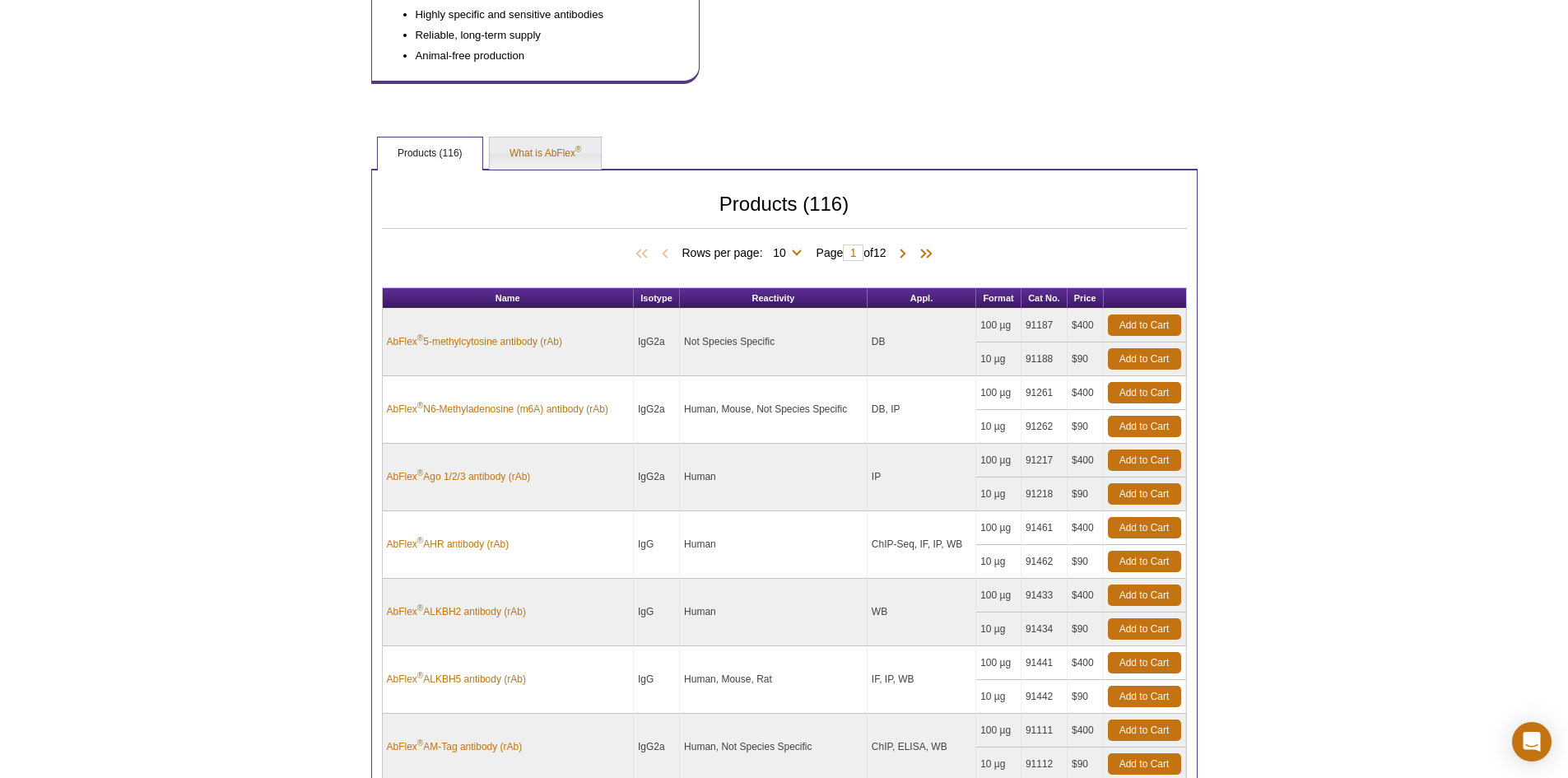
scroll to position [0, 0]
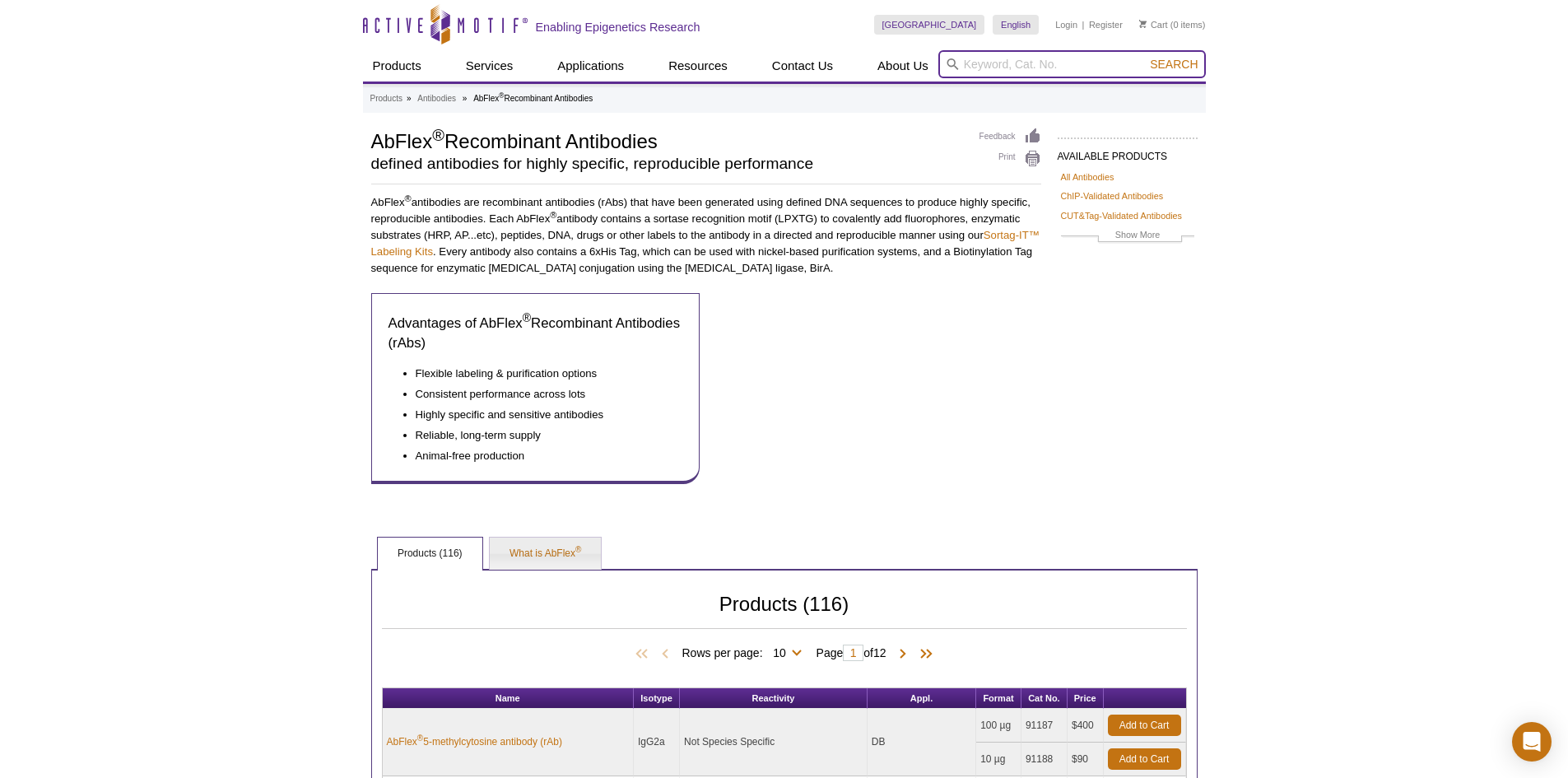
click at [1026, 68] on input "search" at bounding box center [1072, 64] width 268 height 28
paste input "AbFlex® Histone H3K9me2 antibody (rAb)"
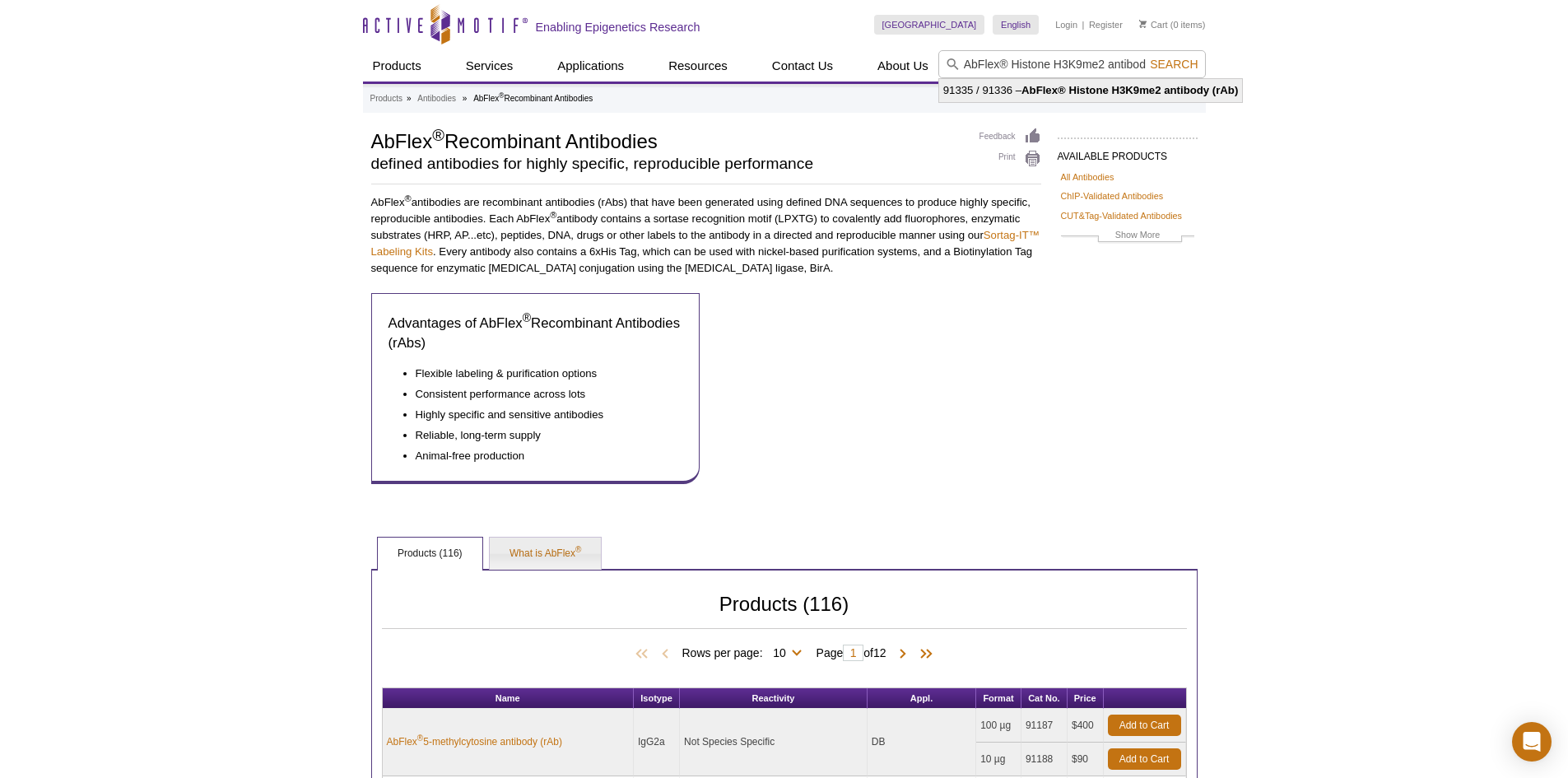
click at [1004, 94] on li "91335 / 91336 – AbFlex® Histone H3K9me2 antibody (rAb)" at bounding box center [1091, 90] width 304 height 23
type input "91335 / 91336 – AbFlex® Histone H3K9me2 antibody (rAb)"
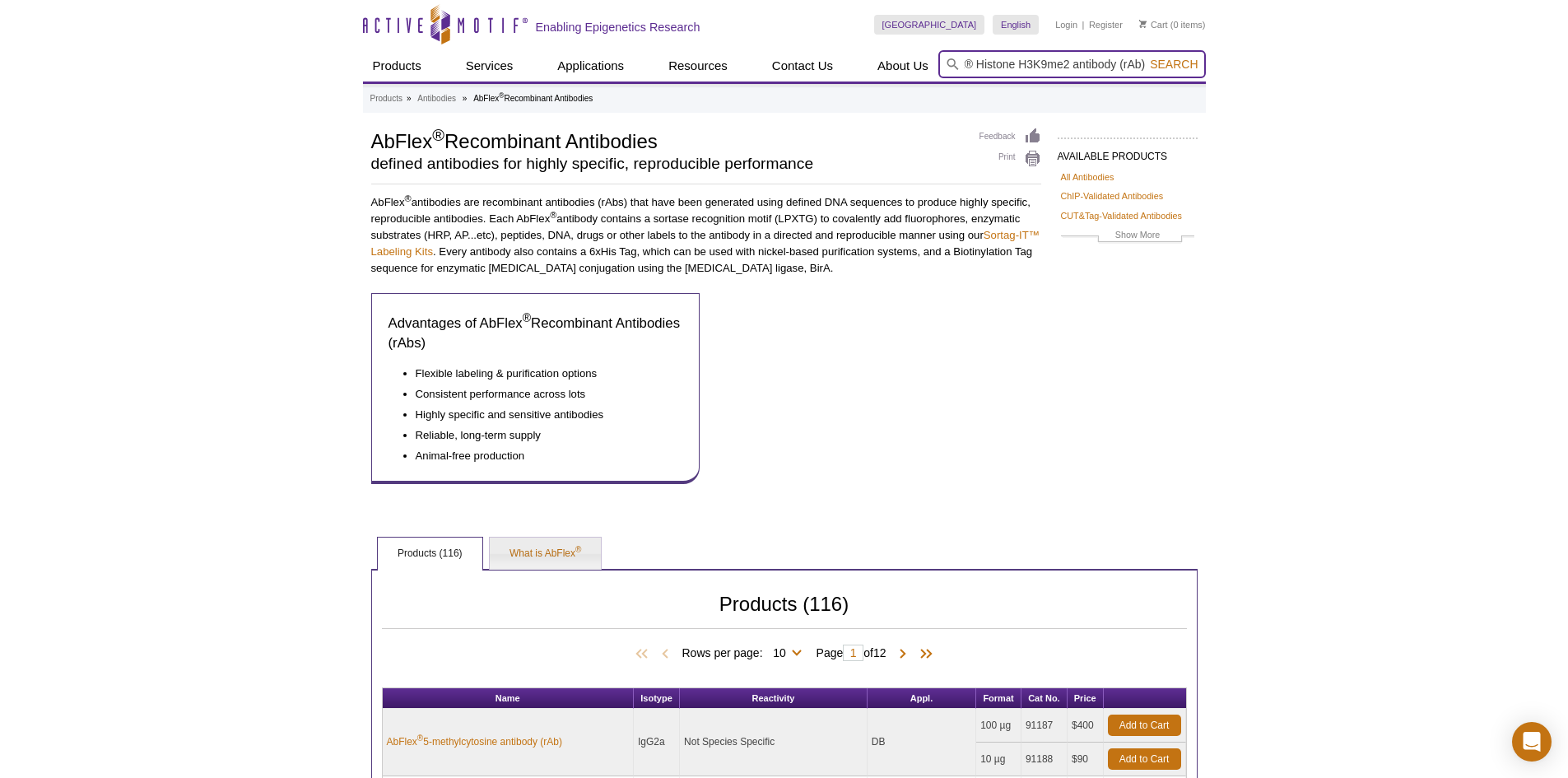
click at [1184, 70] on form "91335 / 91336 – AbFlex® Histone H3K9me2 antibody (rAb) Search" at bounding box center [1072, 64] width 268 height 28
click at [1171, 61] on span "Search" at bounding box center [1173, 64] width 47 height 13
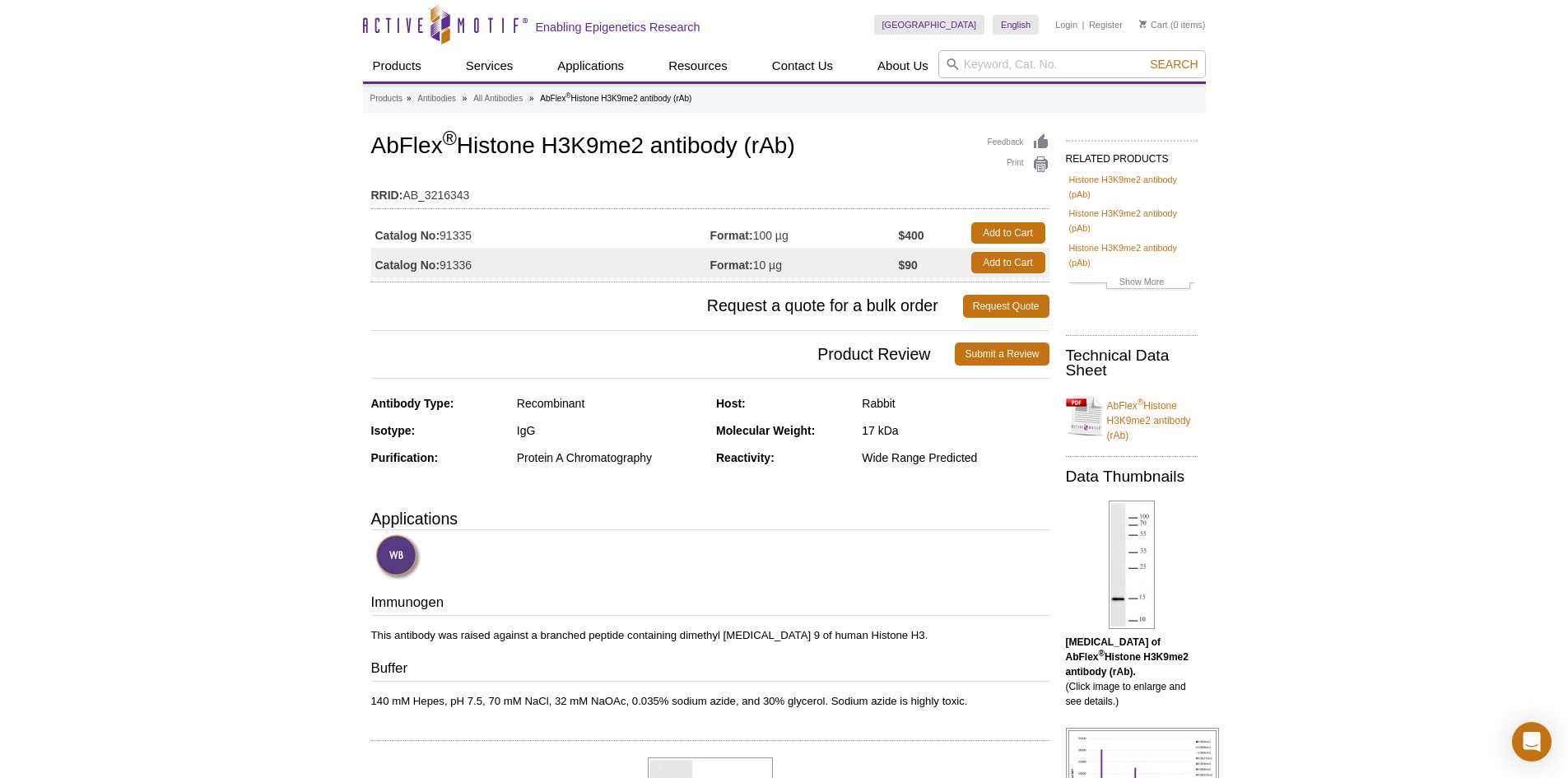
drag, startPoint x: 486, startPoint y: 229, endPoint x: 443, endPoint y: 236, distance: 43.6
click at [443, 236] on td "Catalog No: 91335" at bounding box center [541, 233] width 339 height 30
copy td "91335"
